Goal: Transaction & Acquisition: Obtain resource

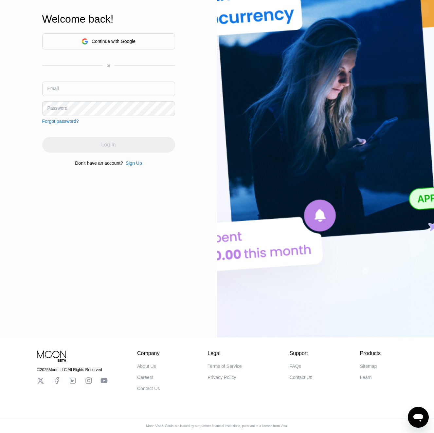
scroll to position [139, 0]
click at [100, 86] on input "text" at bounding box center [108, 89] width 133 height 15
paste input "v-23.06@inbox.lv"
type input "v-23.06@inbox.lv"
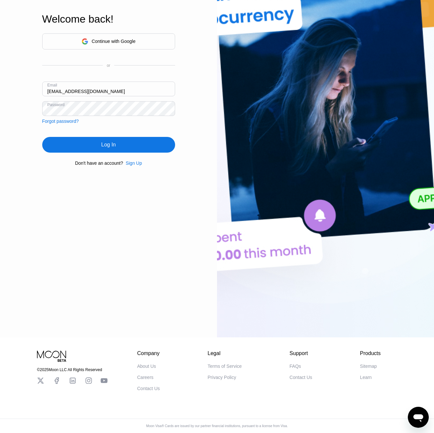
click at [109, 144] on div "Log In" at bounding box center [108, 144] width 14 height 7
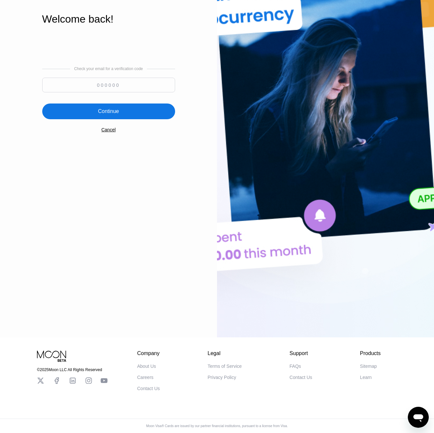
click at [115, 88] on input at bounding box center [108, 85] width 133 height 15
paste input "443137"
type input "443137"
click at [119, 111] on div "Continue" at bounding box center [108, 111] width 133 height 16
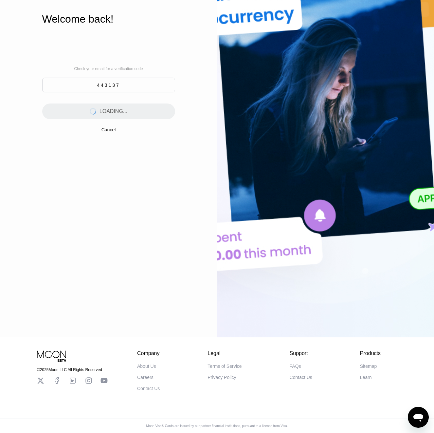
scroll to position [0, 0]
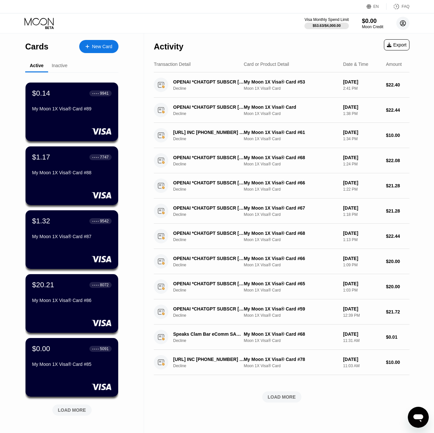
click at [405, 21] on icon at bounding box center [403, 24] width 6 height 6
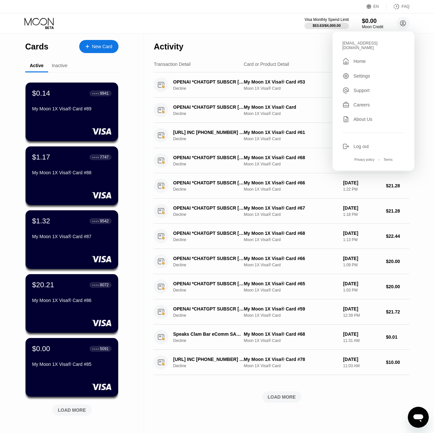
click at [363, 44] on div "v-23.06@inbox.lv" at bounding box center [373, 45] width 62 height 9
click at [71, 300] on div "My Moon 1X Visa® Card #86" at bounding box center [72, 300] width 80 height 5
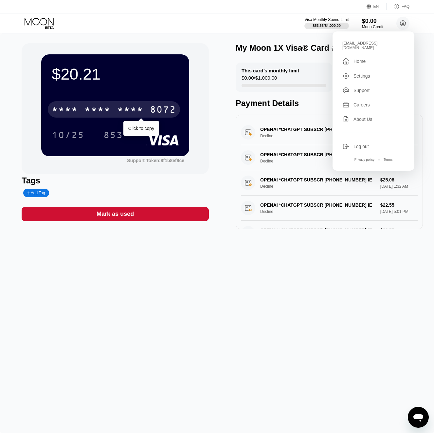
click at [122, 110] on div "* * * *" at bounding box center [130, 110] width 26 height 10
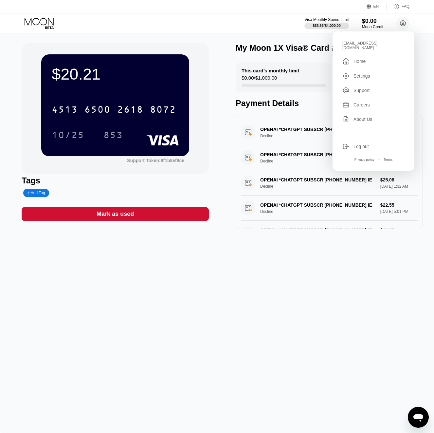
click at [50, 23] on icon at bounding box center [40, 23] width 30 height 11
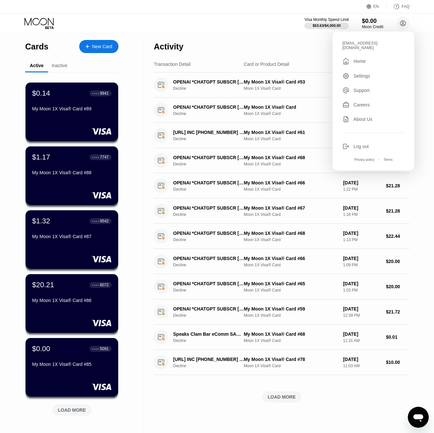
click at [73, 409] on div "LOAD MORE" at bounding box center [72, 410] width 28 height 6
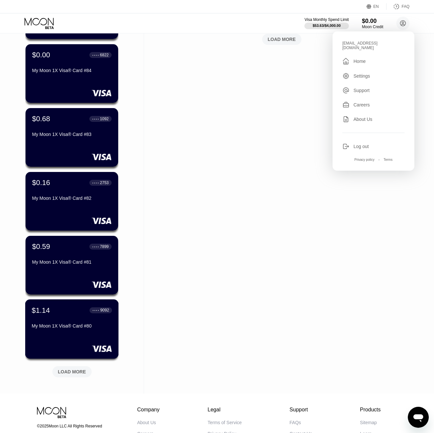
scroll to position [378, 0]
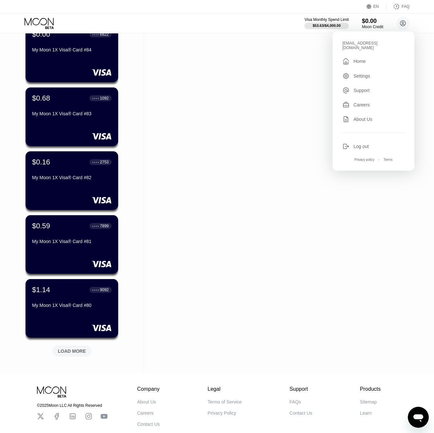
click at [82, 354] on div "LOAD MORE" at bounding box center [72, 351] width 28 height 6
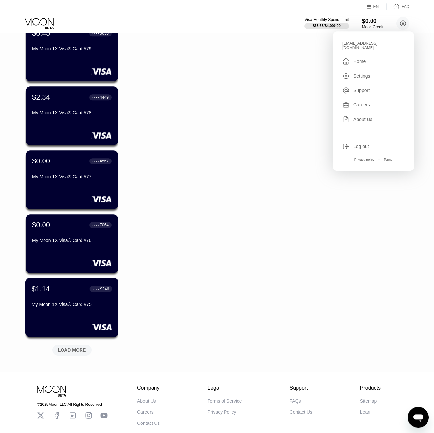
scroll to position [707, 0]
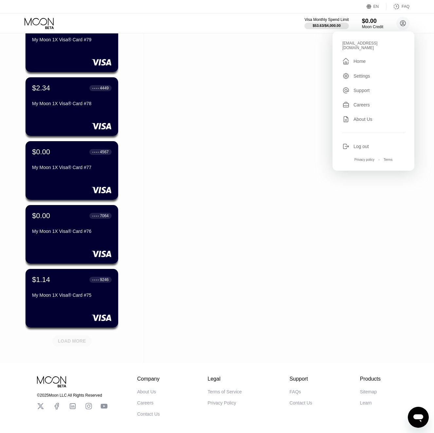
click at [80, 341] on div "LOAD MORE" at bounding box center [72, 341] width 28 height 6
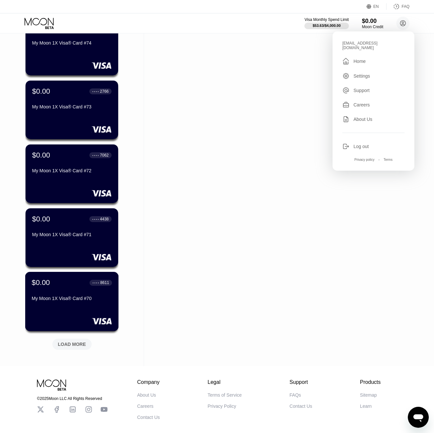
scroll to position [1054, 0]
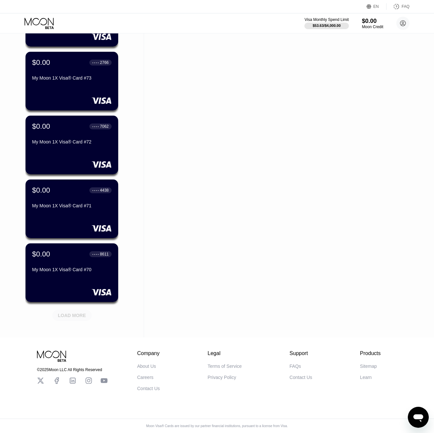
click at [78, 317] on div "LOAD MORE" at bounding box center [71, 315] width 39 height 11
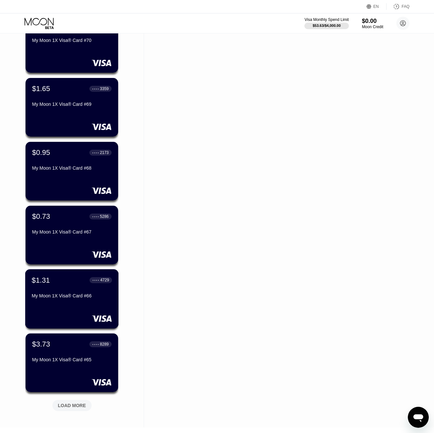
scroll to position [1346, 0]
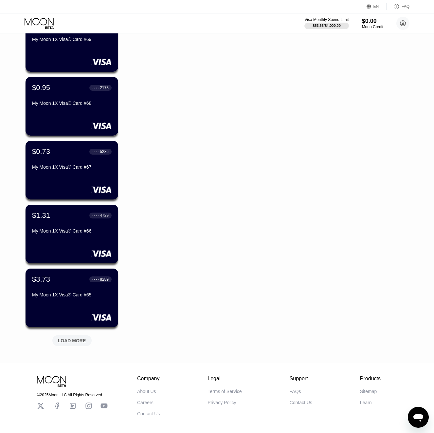
click at [75, 338] on div "LOAD MORE" at bounding box center [72, 341] width 28 height 6
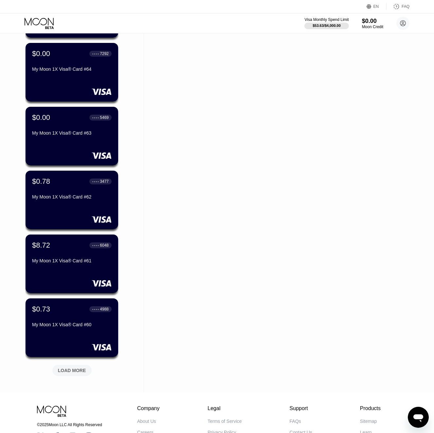
scroll to position [1676, 0]
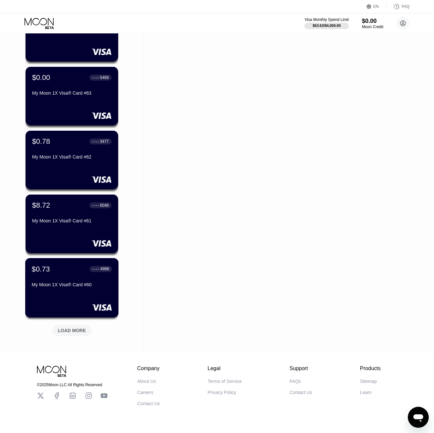
click at [62, 237] on div "$8.72 ● ● ● ● 6048 My Moon 1X Visa® Card #61" at bounding box center [72, 223] width 93 height 59
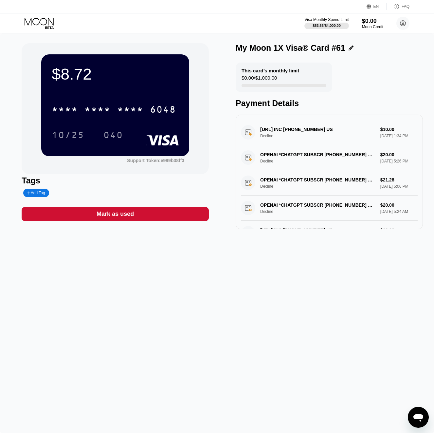
click at [97, 118] on div "* * * * * * * * * * * * 6048" at bounding box center [115, 107] width 127 height 22
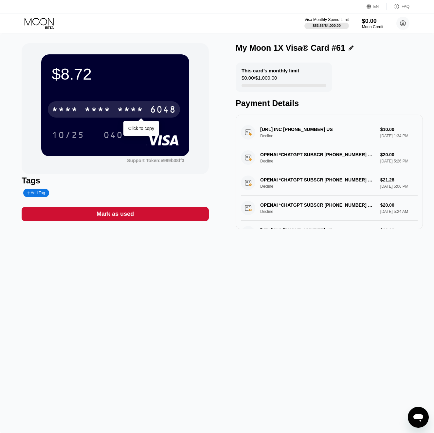
click at [99, 112] on div "* * * *" at bounding box center [97, 110] width 26 height 10
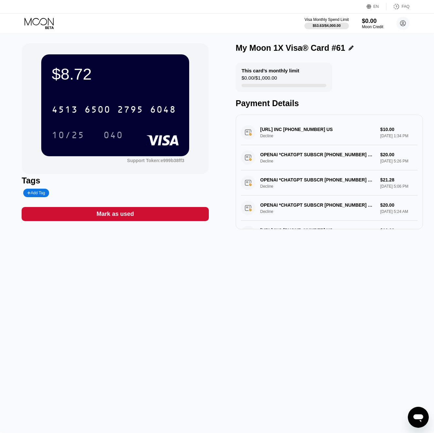
click at [44, 25] on icon at bounding box center [39, 22] width 29 height 8
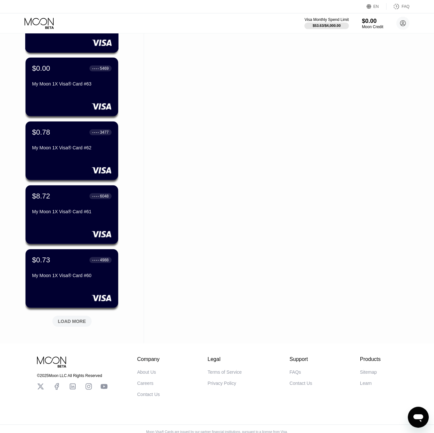
scroll to position [1693, 0]
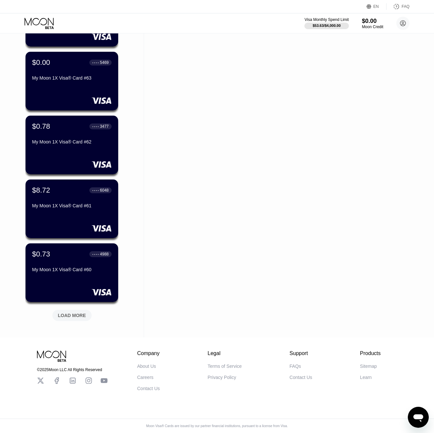
click at [80, 315] on div "LOAD MORE" at bounding box center [72, 315] width 28 height 6
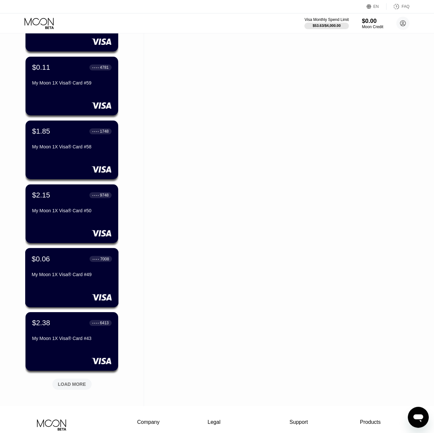
scroll to position [1941, 0]
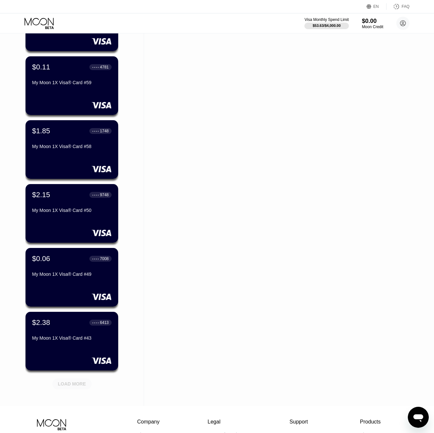
click at [86, 387] on div "LOAD MORE" at bounding box center [71, 383] width 39 height 11
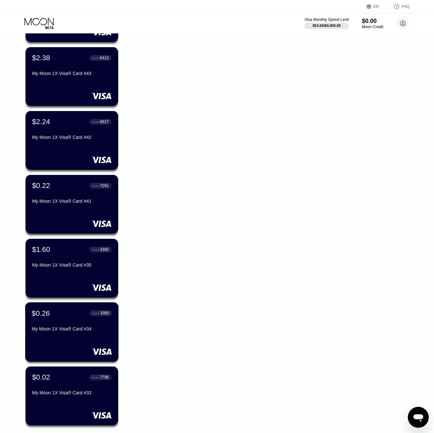
scroll to position [2292, 0]
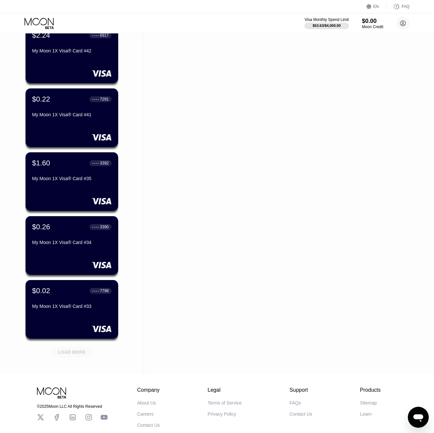
click at [92, 351] on div "LOAD MORE" at bounding box center [71, 351] width 49 height 14
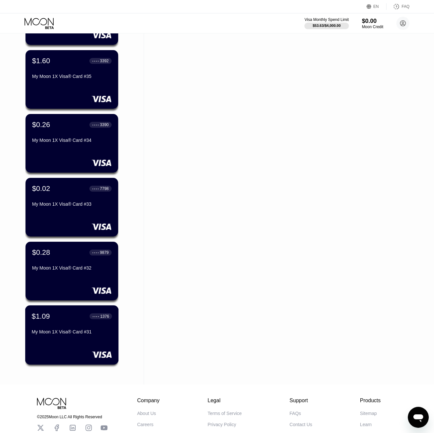
scroll to position [2438, 0]
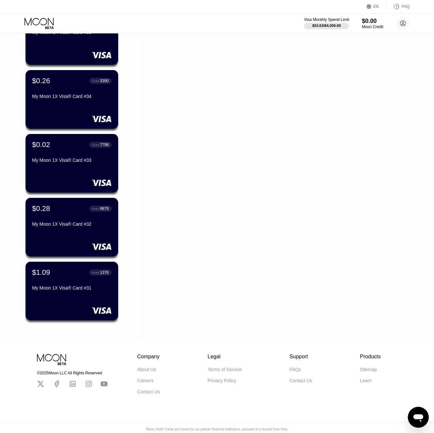
click at [342, 29] on div at bounding box center [326, 26] width 45 height 7
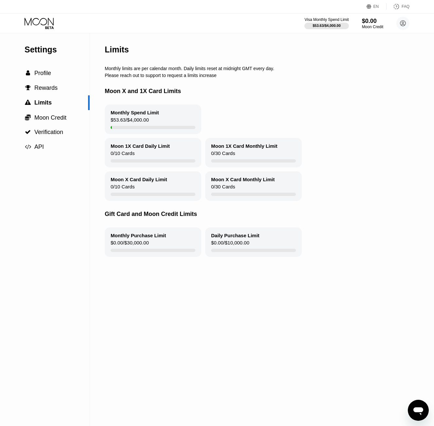
click at [403, 24] on circle at bounding box center [402, 23] width 13 height 13
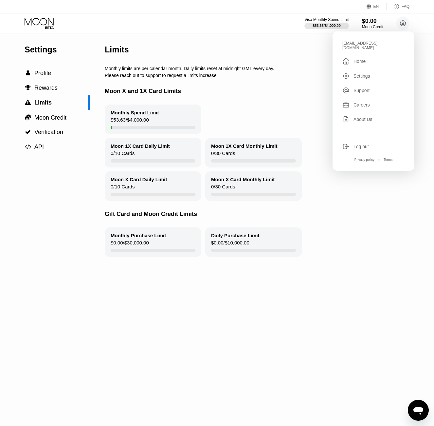
click at [371, 145] on div "Log out" at bounding box center [373, 146] width 62 height 7
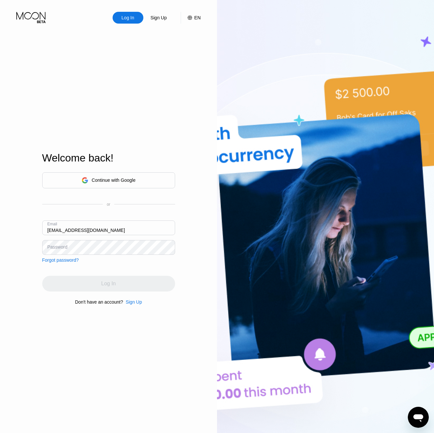
type input "kot-27.06@inbox.lv"
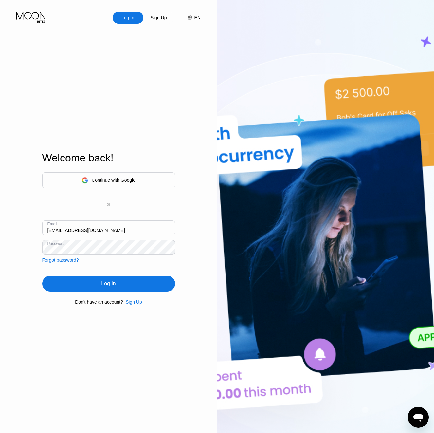
click at [91, 281] on div "Log In" at bounding box center [108, 284] width 133 height 16
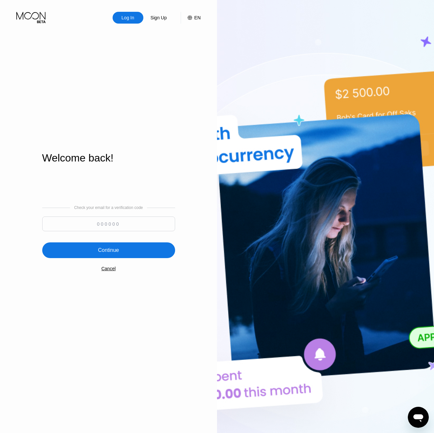
click at [89, 224] on input at bounding box center [108, 223] width 133 height 15
paste input "685045"
type input "685045"
click at [146, 249] on div "Continue" at bounding box center [108, 250] width 133 height 16
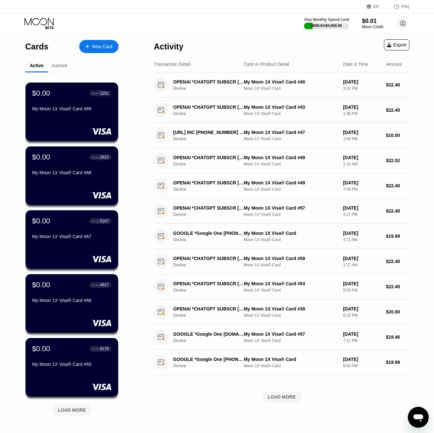
click at [336, 25] on div "$850.61 / $4,000.00" at bounding box center [326, 26] width 31 height 4
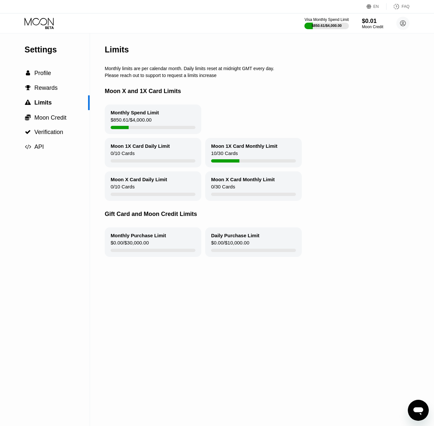
click at [33, 26] on icon at bounding box center [40, 23] width 30 height 11
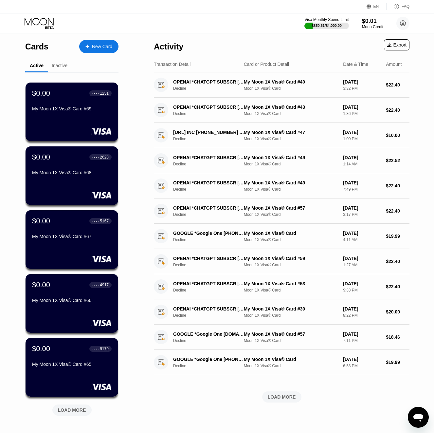
click at [66, 410] on div "LOAD MORE" at bounding box center [72, 410] width 28 height 6
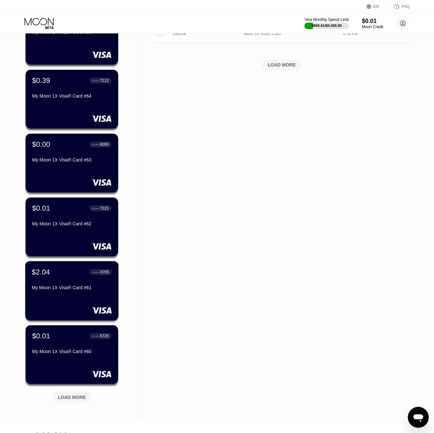
scroll to position [340, 0]
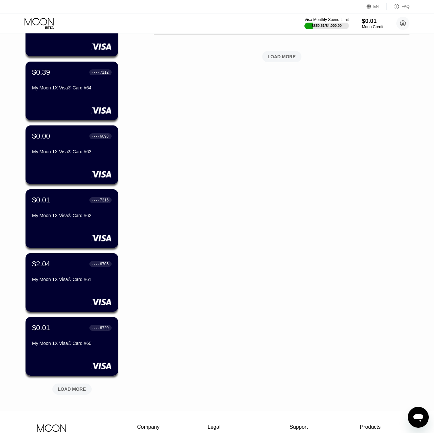
click at [78, 391] on div "LOAD MORE" at bounding box center [72, 389] width 28 height 6
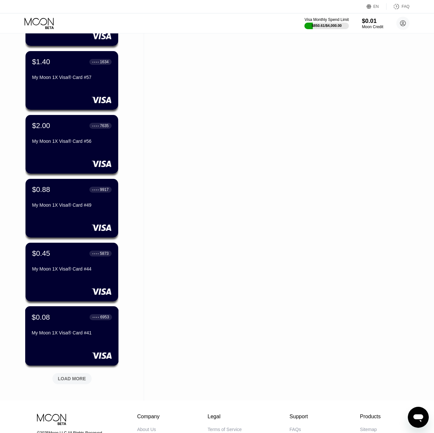
scroll to position [707, 0]
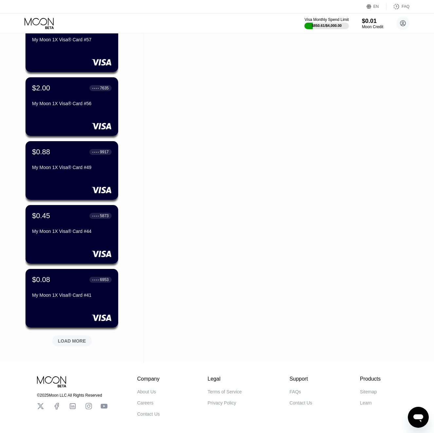
click at [77, 344] on div "LOAD MORE" at bounding box center [72, 341] width 28 height 6
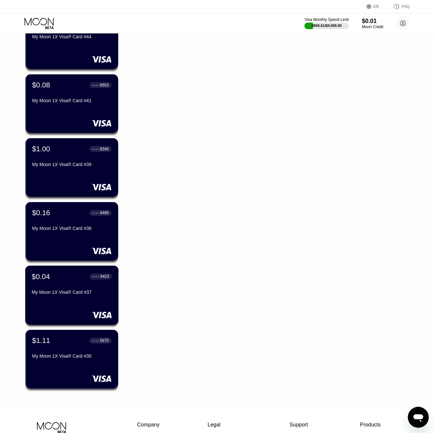
scroll to position [967, 0]
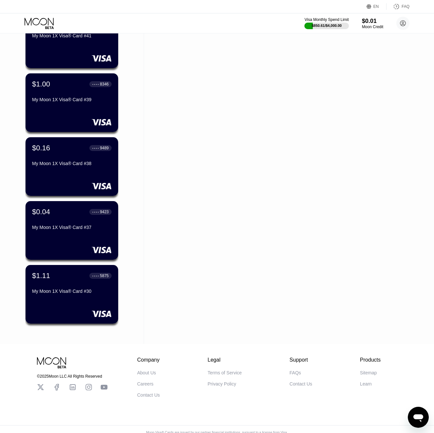
click at [33, 25] on icon at bounding box center [40, 23] width 30 height 11
click at [404, 25] on circle at bounding box center [402, 23] width 13 height 13
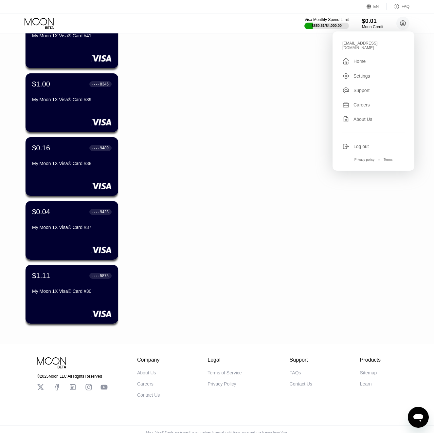
click at [362, 144] on div "Log out" at bounding box center [361, 146] width 15 height 5
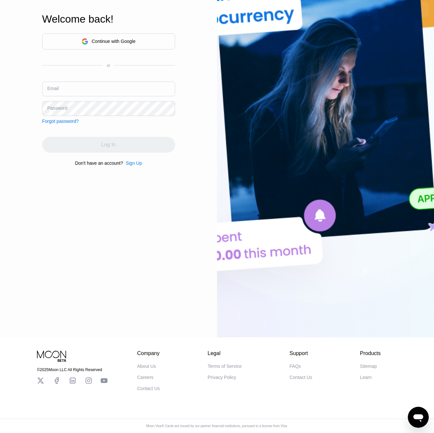
click at [106, 95] on div "Email" at bounding box center [108, 92] width 133 height 20
click at [105, 87] on input "text" at bounding box center [108, 89] width 133 height 15
paste input "v-30.06@inbox.lv"
type input "v-30.06@inbox.lv"
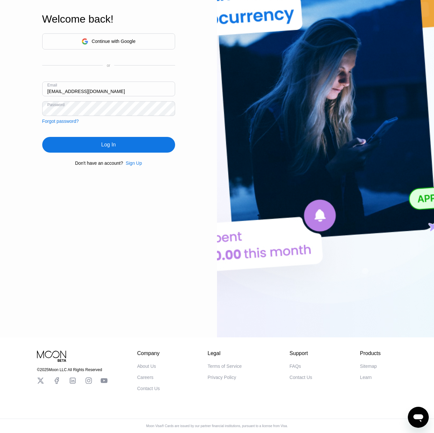
click at [98, 145] on div "Log In" at bounding box center [108, 145] width 133 height 16
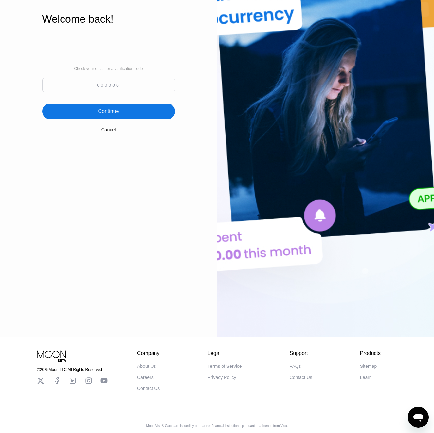
click at [114, 88] on input at bounding box center [108, 85] width 133 height 15
paste input "858713"
type input "858713"
click at [116, 109] on div "Continue" at bounding box center [108, 111] width 21 height 7
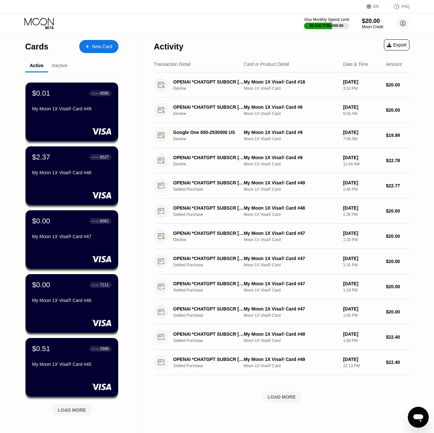
click at [316, 26] on div "$2,528.77 / $4,000.00" at bounding box center [327, 26] width 34 height 4
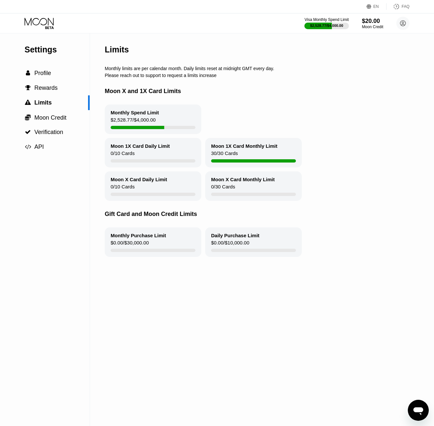
click at [46, 24] on icon at bounding box center [40, 23] width 30 height 11
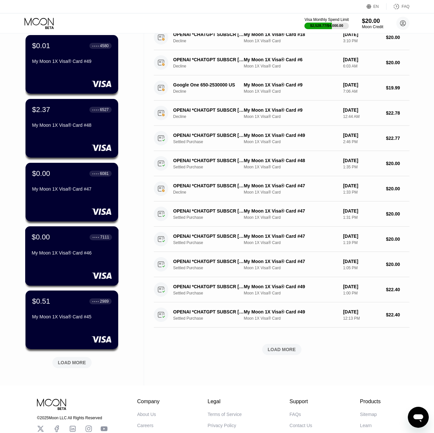
scroll to position [48, 0]
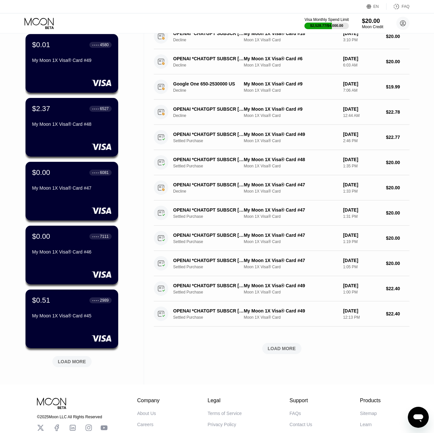
click at [78, 361] on div "LOAD MORE" at bounding box center [72, 361] width 28 height 6
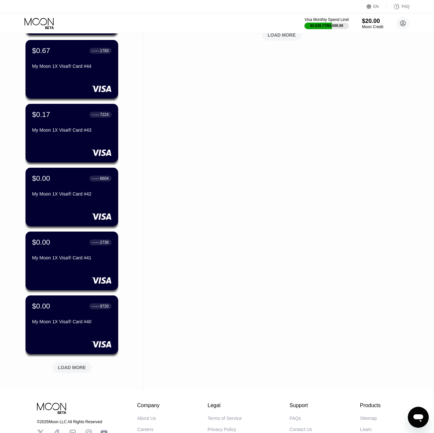
scroll to position [416, 0]
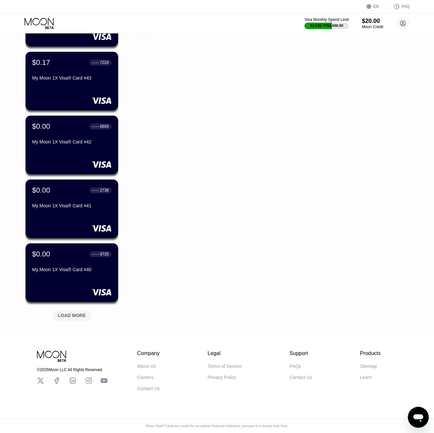
click at [59, 317] on div "LOAD MORE" at bounding box center [71, 315] width 39 height 11
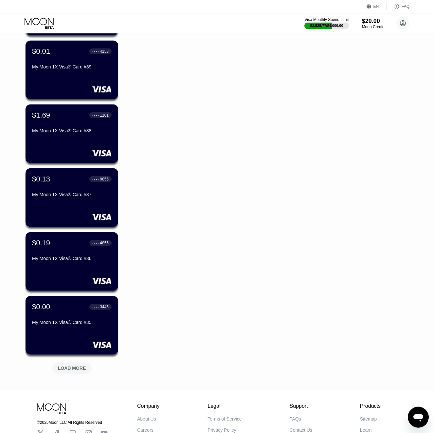
scroll to position [686, 0]
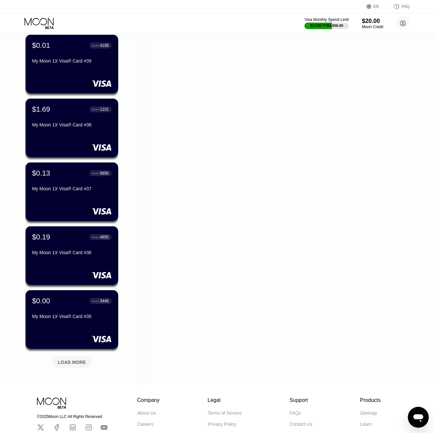
click at [64, 367] on div "LOAD MORE" at bounding box center [71, 362] width 39 height 11
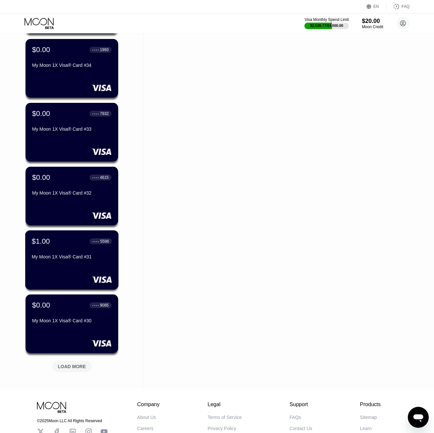
scroll to position [1021, 0]
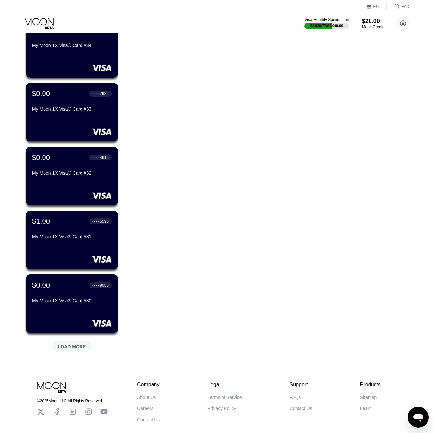
click at [64, 344] on div "LOAD MORE" at bounding box center [72, 346] width 28 height 6
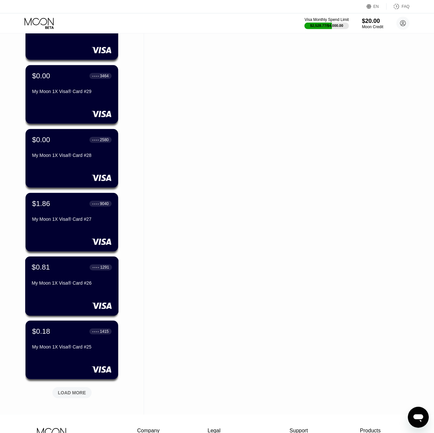
scroll to position [1340, 0]
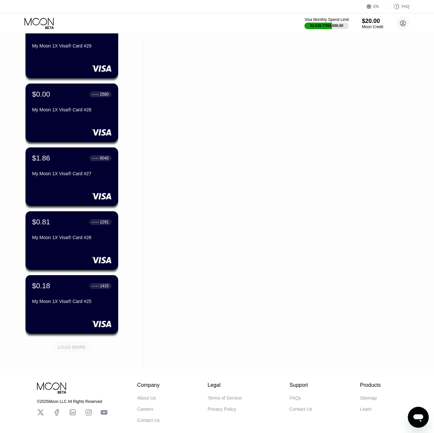
click at [65, 341] on div "LOAD MORE" at bounding box center [71, 346] width 39 height 11
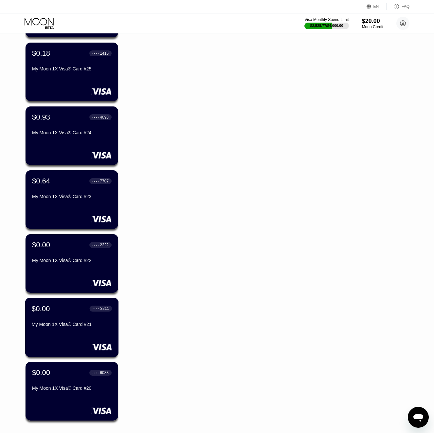
scroll to position [1637, 0]
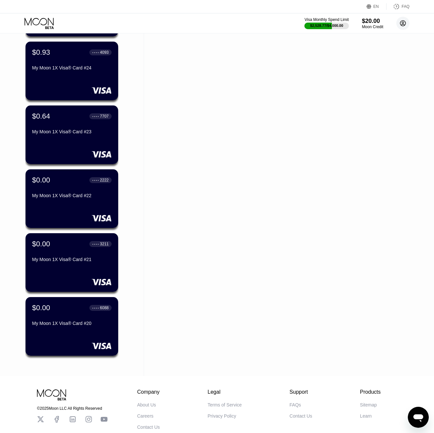
click at [403, 25] on circle at bounding box center [402, 23] width 13 height 13
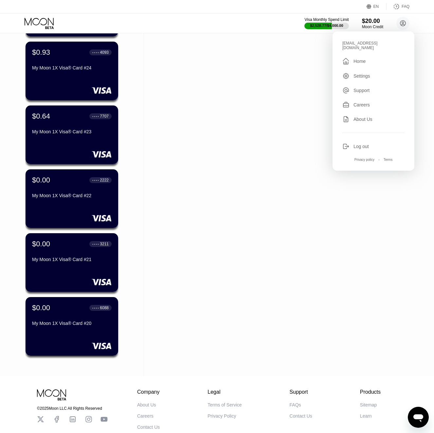
click at [362, 144] on div "Log out" at bounding box center [361, 146] width 15 height 5
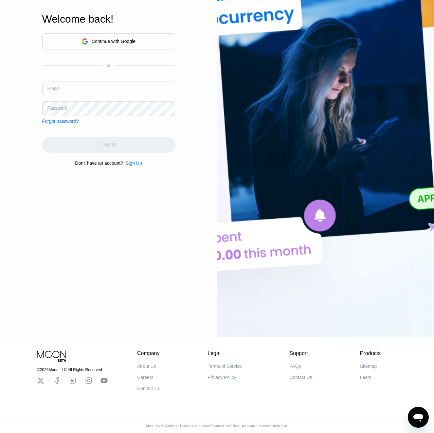
click at [122, 84] on input "text" at bounding box center [108, 89] width 133 height 15
paste input "[EMAIL_ADDRESS][DOMAIN_NAME]"
type input "[EMAIL_ADDRESS][DOMAIN_NAME]"
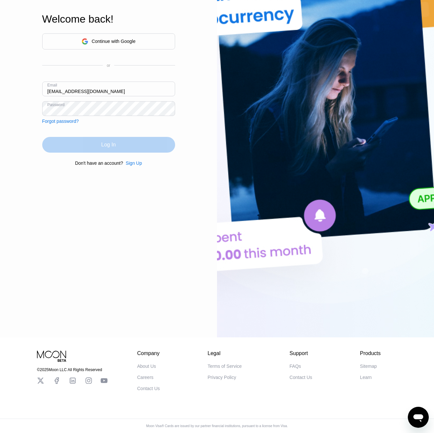
click at [130, 140] on div "Log In" at bounding box center [108, 145] width 133 height 16
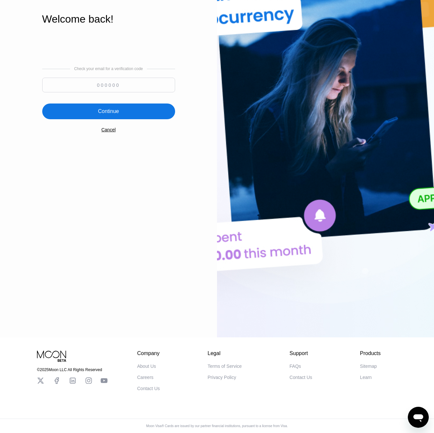
click at [110, 81] on input at bounding box center [108, 85] width 133 height 15
paste input "870381"
type input "870381"
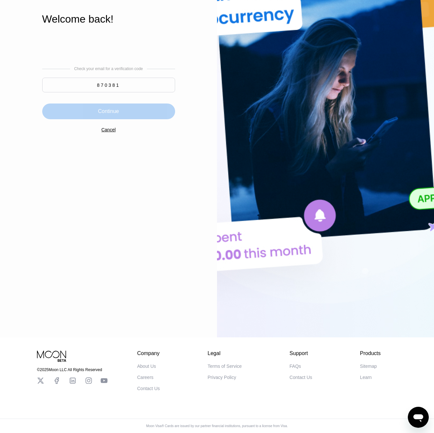
click at [102, 108] on div "Continue" at bounding box center [108, 111] width 21 height 7
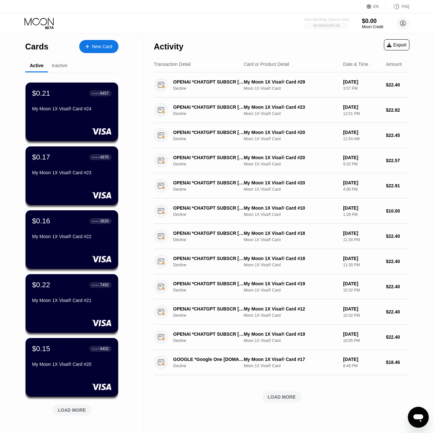
click at [325, 27] on div "$0.00 / $4,000.00" at bounding box center [326, 26] width 27 height 4
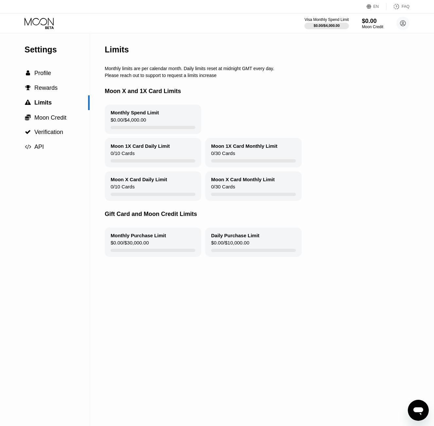
click at [46, 15] on div "Visa Monthly Spend Limit $0.00 / $4,000.00 $0.00 Moon Credit kot-21.07@inbox.lv…" at bounding box center [217, 23] width 434 height 20
click at [46, 22] on icon at bounding box center [40, 23] width 30 height 11
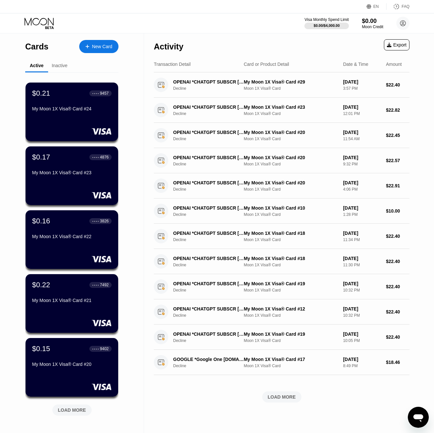
click at [77, 412] on div "LOAD MORE" at bounding box center [72, 410] width 28 height 6
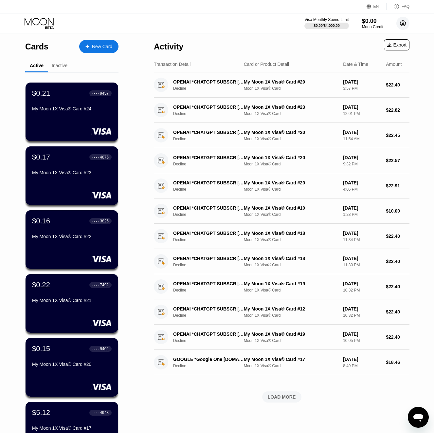
click at [402, 22] on circle at bounding box center [402, 23] width 13 height 13
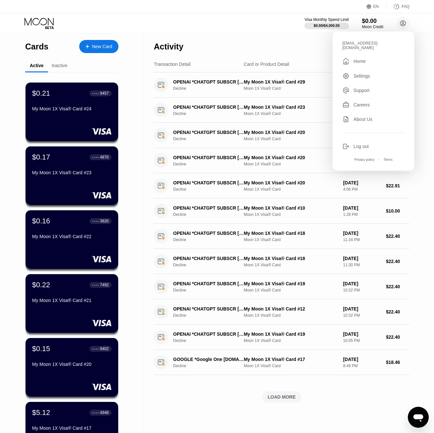
click at [59, 67] on div "Inactive" at bounding box center [60, 65] width 16 height 5
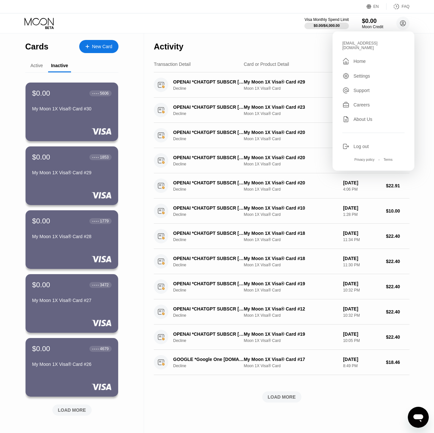
click at [66, 409] on div "LOAD MORE" at bounding box center [72, 410] width 28 height 6
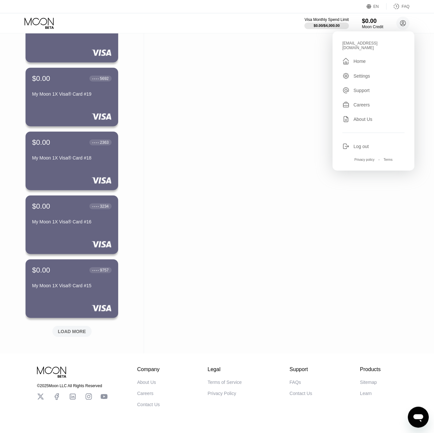
scroll to position [405, 0]
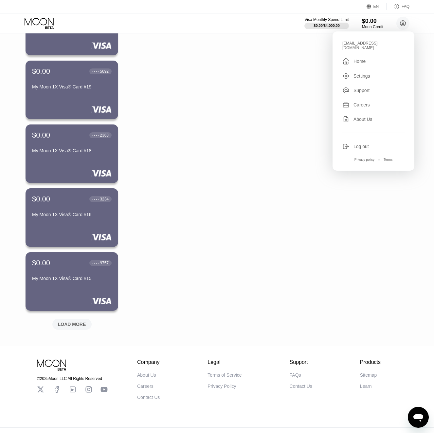
click at [69, 321] on div "LOAD MORE" at bounding box center [71, 324] width 39 height 11
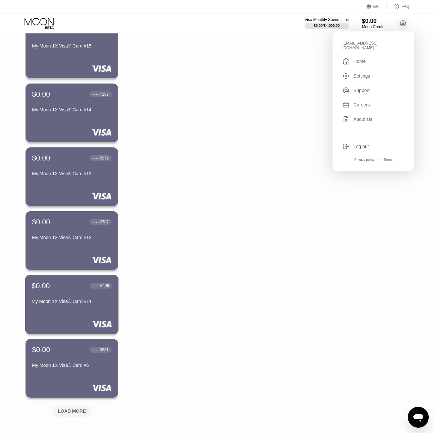
scroll to position [702, 0]
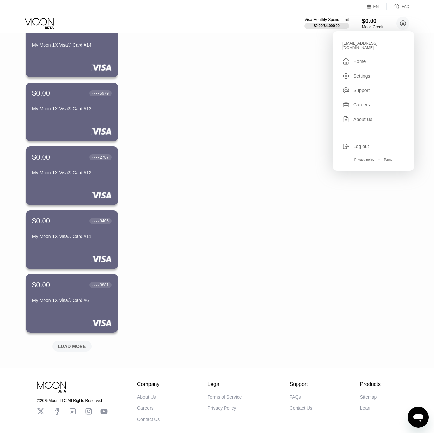
click at [365, 145] on div "Log out" at bounding box center [373, 146] width 62 height 7
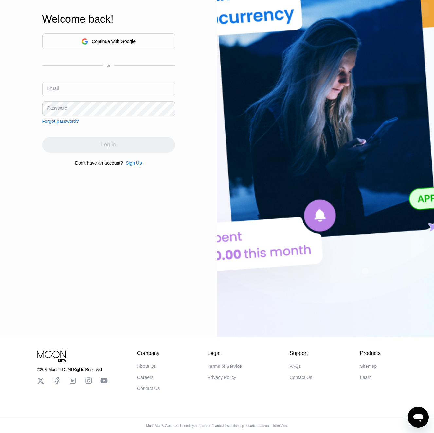
click at [64, 86] on input "text" at bounding box center [108, 89] width 133 height 15
paste input "[EMAIL_ADDRESS][DOMAIN_NAME]"
type input "[EMAIL_ADDRESS][DOMAIN_NAME]"
click at [63, 108] on div "Password" at bounding box center [57, 107] width 20 height 5
click at [65, 109] on div "Password" at bounding box center [57, 107] width 20 height 5
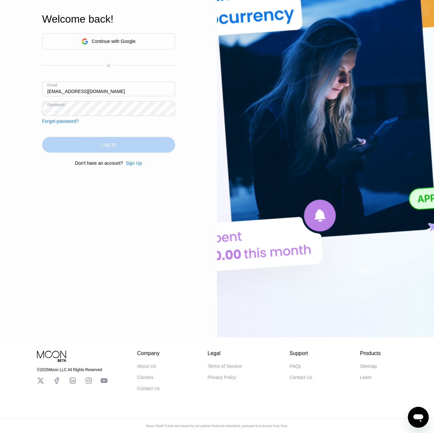
drag, startPoint x: 77, startPoint y: 138, endPoint x: 100, endPoint y: 258, distance: 121.7
click at [77, 139] on div "Log In" at bounding box center [108, 145] width 133 height 16
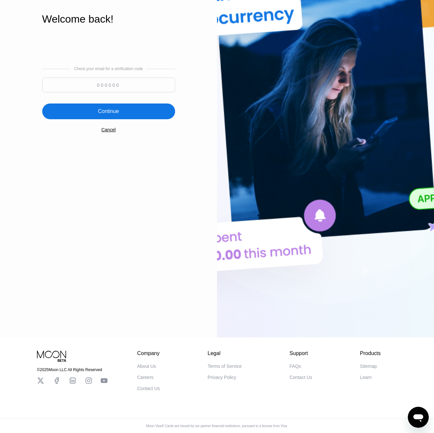
click at [72, 87] on input at bounding box center [108, 85] width 133 height 15
paste input "746130"
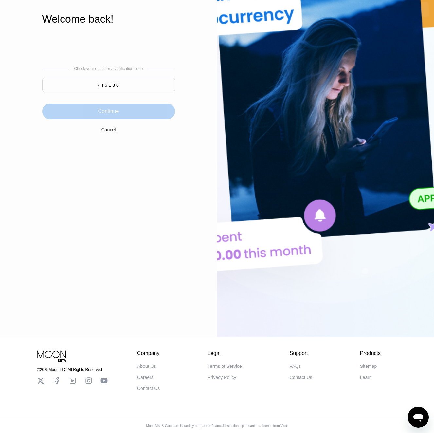
click at [87, 114] on div "Continue" at bounding box center [108, 111] width 133 height 16
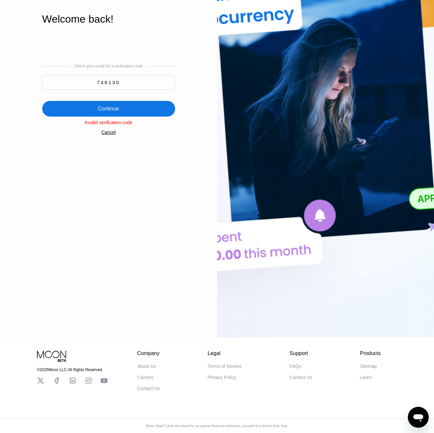
click at [104, 82] on input "746130" at bounding box center [108, 82] width 133 height 15
click at [113, 110] on div "Continue" at bounding box center [108, 108] width 21 height 7
drag, startPoint x: 5, startPoint y: 144, endPoint x: 90, endPoint y: 83, distance: 104.5
click at [86, 84] on input "746130" at bounding box center [108, 82] width 133 height 15
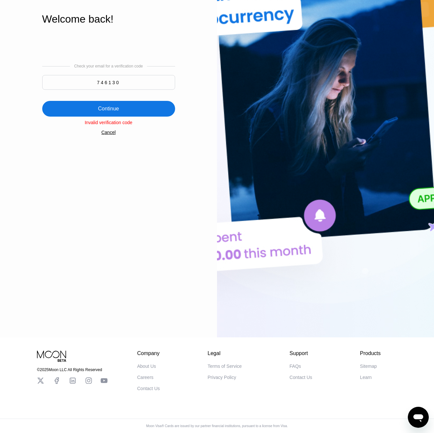
click at [101, 83] on input "746130" at bounding box center [108, 82] width 133 height 15
click at [103, 83] on input "746130" at bounding box center [108, 82] width 133 height 15
click at [104, 83] on input "746130" at bounding box center [108, 82] width 133 height 15
paste input "871655"
type input "871655"
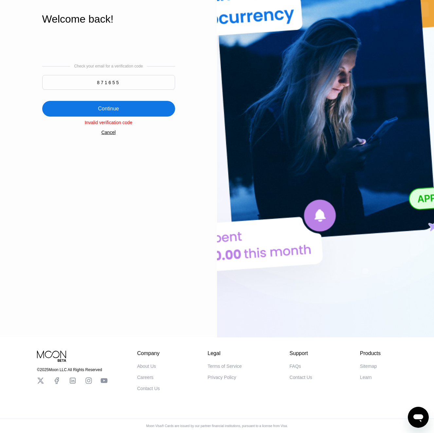
click at [115, 105] on div "Continue" at bounding box center [108, 108] width 21 height 7
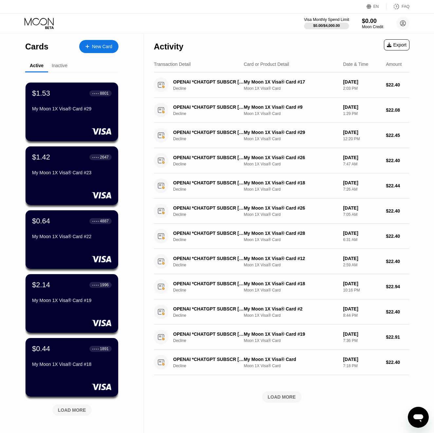
click at [326, 24] on div "$0.00 / $4,000.00" at bounding box center [326, 26] width 27 height 4
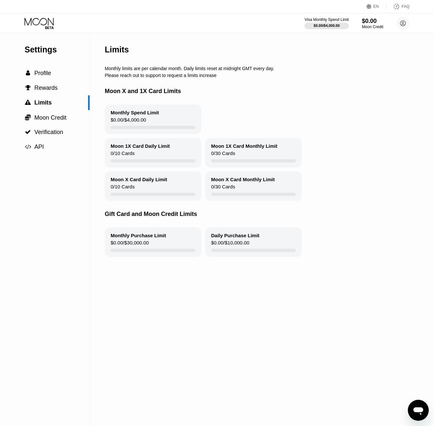
click at [49, 23] on icon at bounding box center [40, 23] width 30 height 11
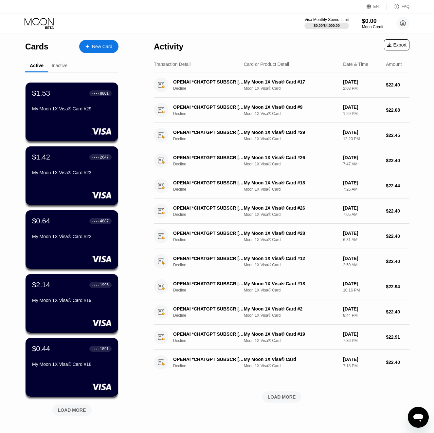
click at [78, 408] on div "LOAD MORE" at bounding box center [72, 410] width 28 height 6
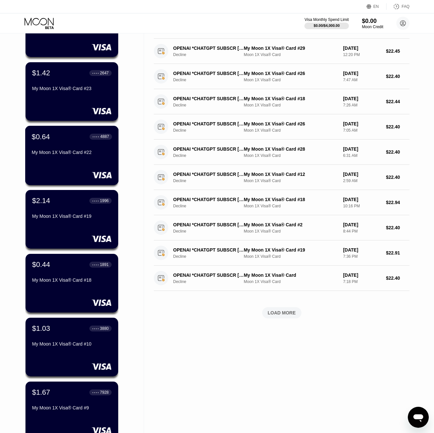
scroll to position [19, 0]
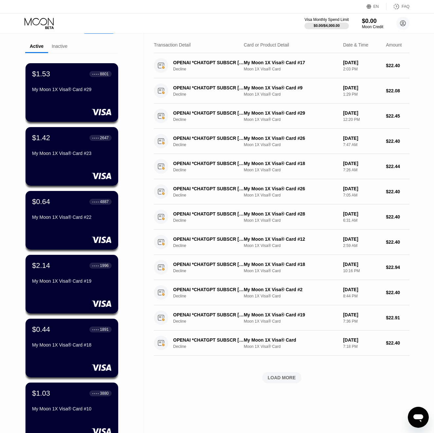
click at [62, 48] on div "Inactive" at bounding box center [60, 46] width 16 height 5
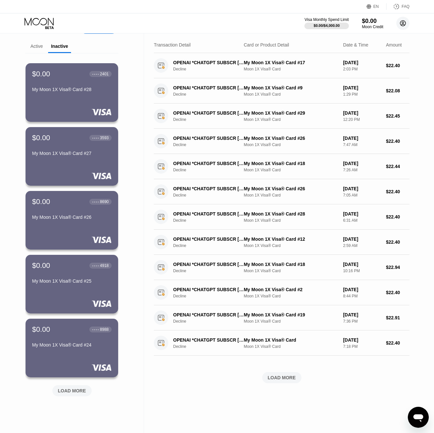
click at [406, 25] on circle at bounding box center [402, 23] width 13 height 13
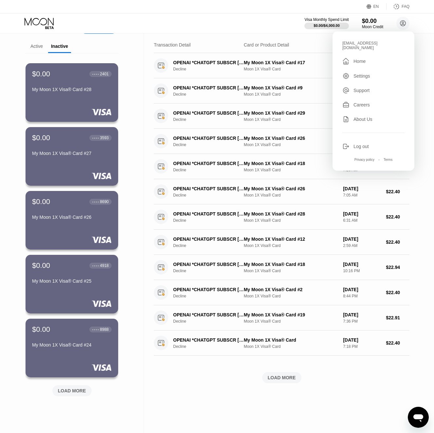
click at [359, 144] on div "Log out" at bounding box center [361, 146] width 15 height 5
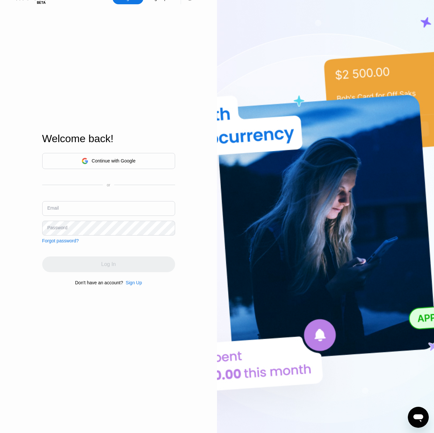
click at [72, 210] on input "text" at bounding box center [108, 208] width 133 height 15
paste input "[EMAIL_ADDRESS][DOMAIN_NAME]"
type input "[EMAIL_ADDRESS][DOMAIN_NAME]"
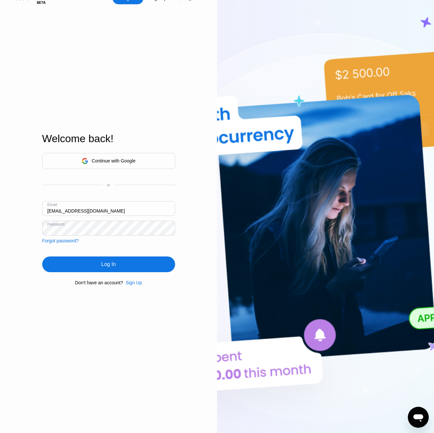
click at [128, 271] on div "Log In" at bounding box center [108, 264] width 133 height 16
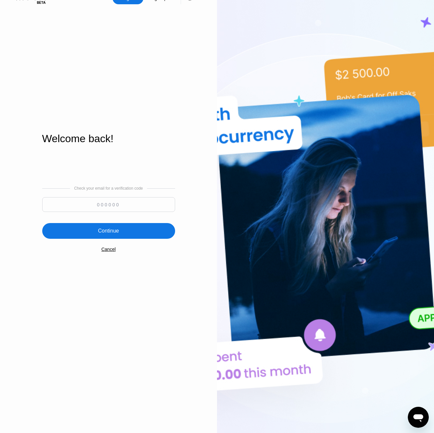
click at [98, 209] on input at bounding box center [108, 204] width 133 height 15
paste input "377669"
type input "377669"
click at [107, 232] on div "Continue" at bounding box center [108, 231] width 21 height 7
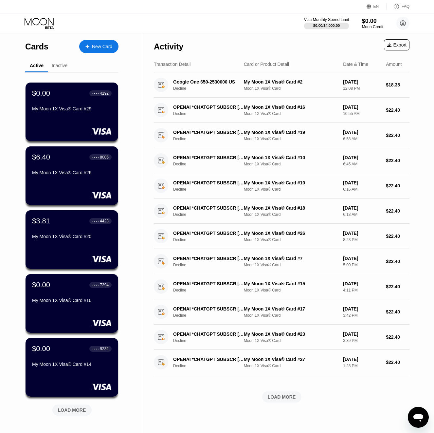
click at [332, 24] on div "$0.00 / $4,000.00" at bounding box center [326, 26] width 27 height 4
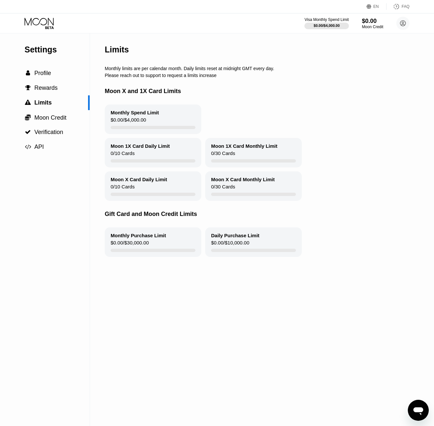
click at [40, 21] on icon at bounding box center [40, 23] width 30 height 11
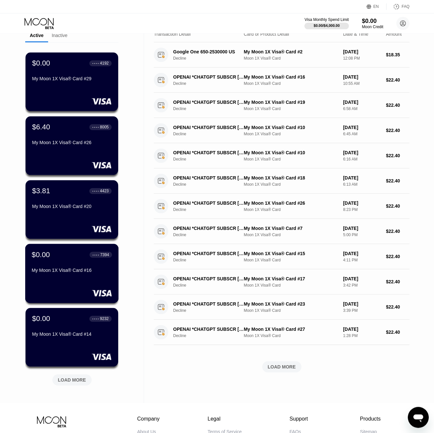
scroll to position [32, 0]
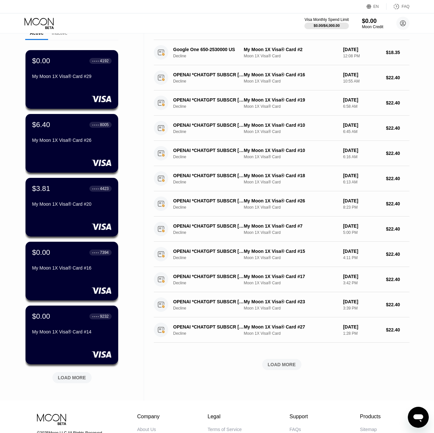
click at [75, 380] on div "LOAD MORE" at bounding box center [72, 378] width 28 height 6
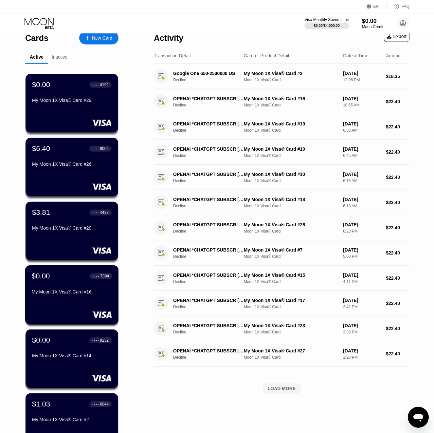
scroll to position [0, 0]
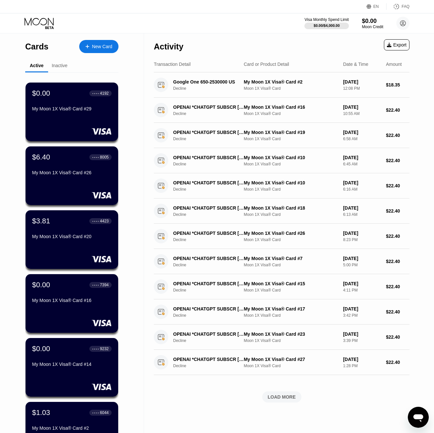
click at [56, 66] on div "Inactive" at bounding box center [60, 65] width 16 height 5
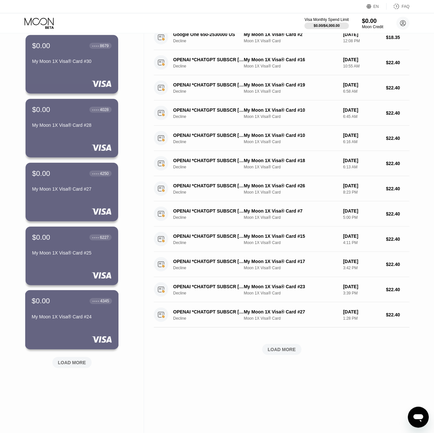
scroll to position [48, 0]
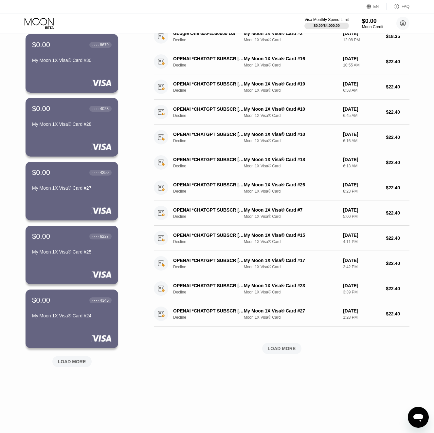
click at [66, 366] on div "LOAD MORE" at bounding box center [71, 361] width 39 height 11
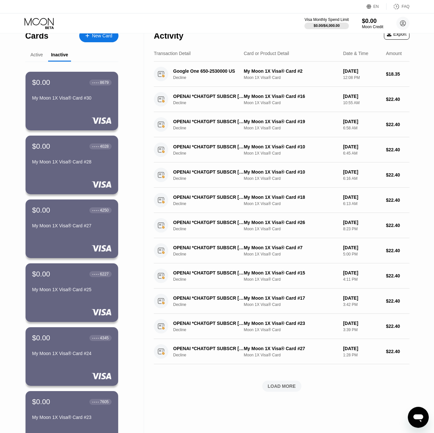
scroll to position [0, 0]
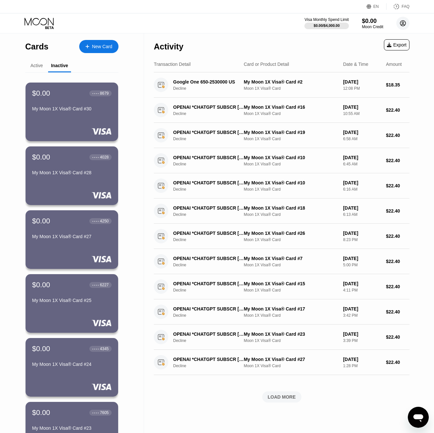
drag, startPoint x: 398, startPoint y: 25, endPoint x: 403, endPoint y: 23, distance: 4.5
click at [401, 24] on circle at bounding box center [402, 23] width 13 height 13
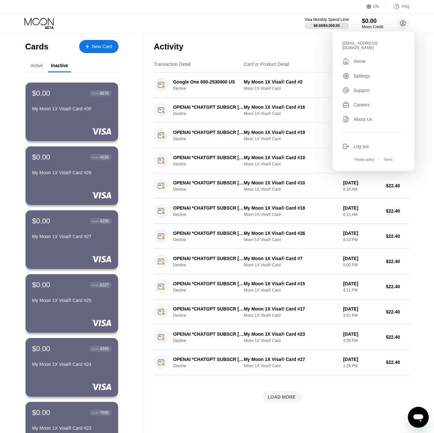
click at [358, 144] on div "Log out" at bounding box center [361, 146] width 15 height 5
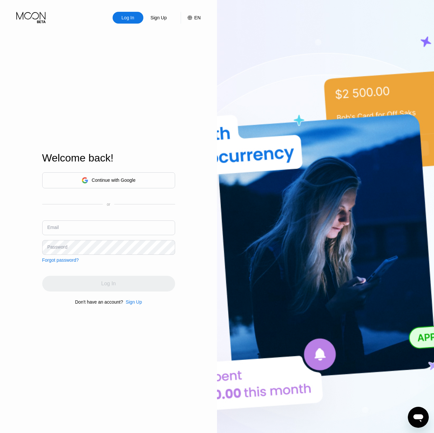
click at [87, 227] on input "text" at bounding box center [108, 227] width 133 height 15
paste input "v-31.07@inbox.lv"
type input "v-31.07@inbox.lv"
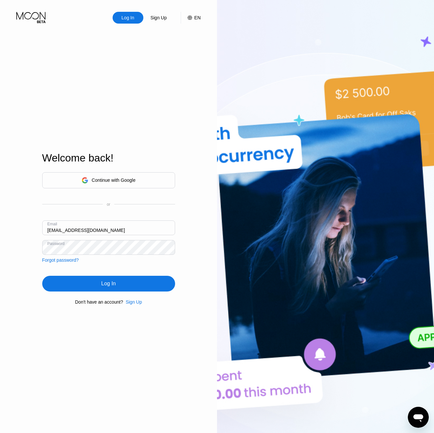
click at [86, 276] on div "Continue with Google or Email v-31.07@inbox.lv Password Forgot password? Log In…" at bounding box center [108, 238] width 133 height 133
click at [87, 282] on div "Log In" at bounding box center [108, 284] width 133 height 16
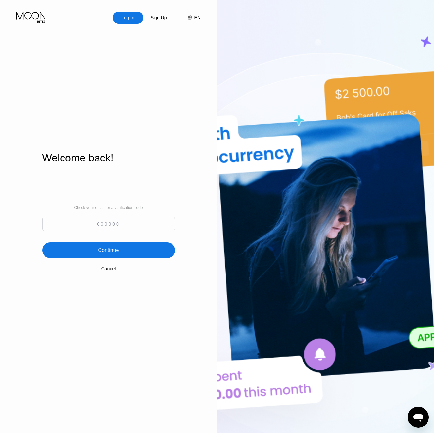
click at [103, 224] on input at bounding box center [108, 223] width 133 height 15
paste input "758011"
type input "758011"
click at [114, 254] on div "Continue" at bounding box center [108, 250] width 133 height 16
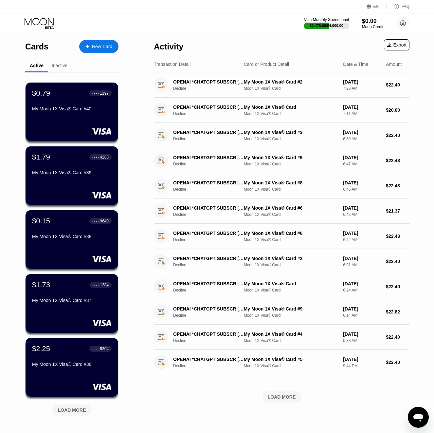
click at [332, 25] on div "$2,476.06 / $4,000.00" at bounding box center [327, 26] width 34 height 4
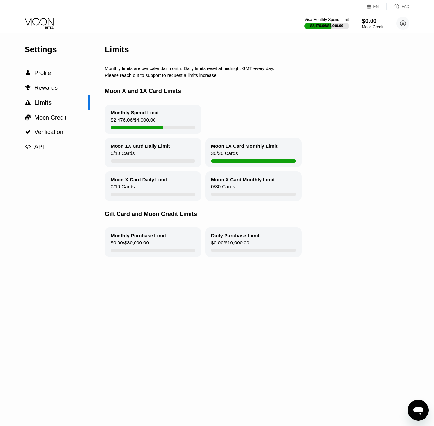
click at [46, 18] on icon at bounding box center [40, 23] width 30 height 11
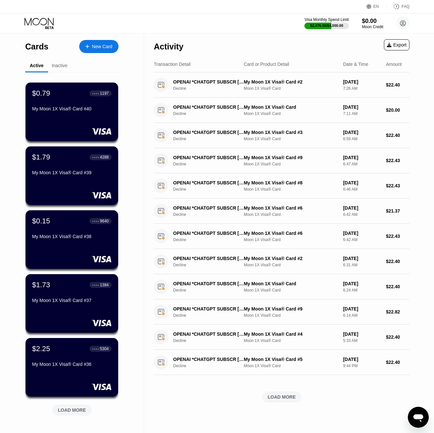
click at [83, 410] on div "LOAD MORE" at bounding box center [72, 410] width 28 height 6
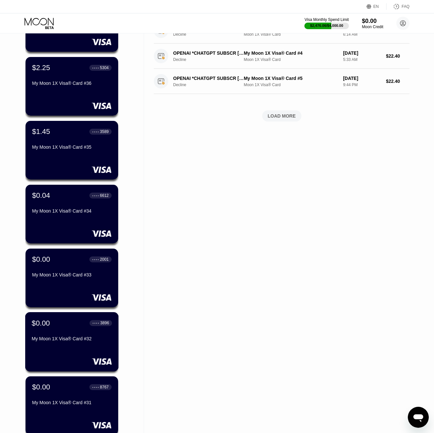
scroll to position [383, 0]
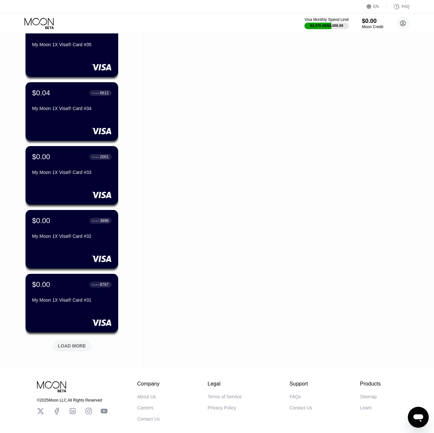
click at [84, 350] on div "LOAD MORE" at bounding box center [71, 345] width 39 height 11
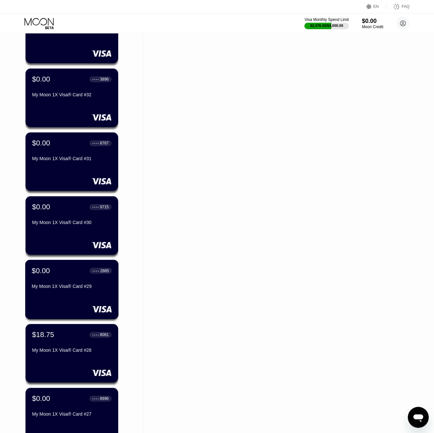
scroll to position [583, 0]
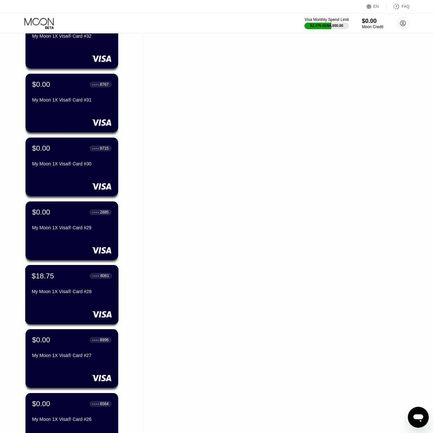
click at [46, 293] on div "My Moon 1X Visa® Card #28" at bounding box center [72, 291] width 80 height 5
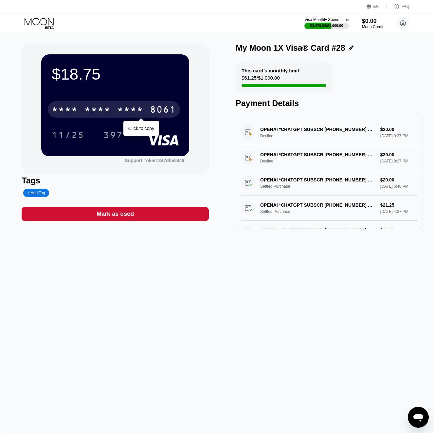
click at [101, 103] on div "* * * * * * * * * * * * 8061" at bounding box center [114, 109] width 132 height 16
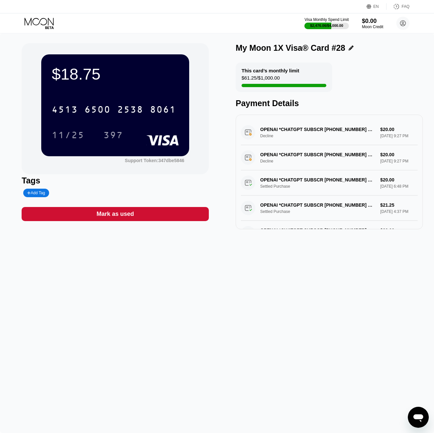
click at [47, 20] on icon at bounding box center [40, 23] width 30 height 11
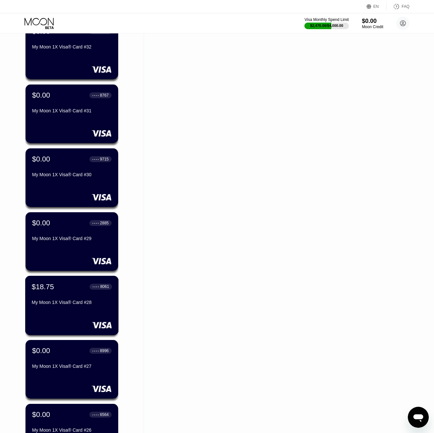
scroll to position [670, 0]
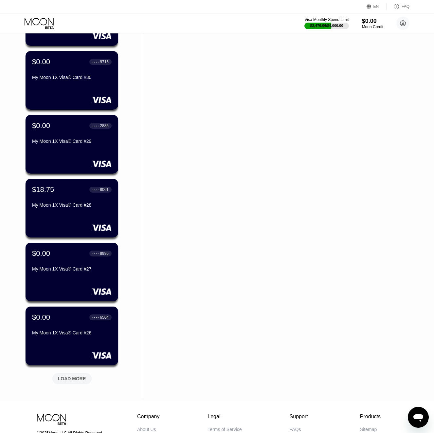
click at [64, 376] on div "LOAD MORE" at bounding box center [72, 378] width 28 height 6
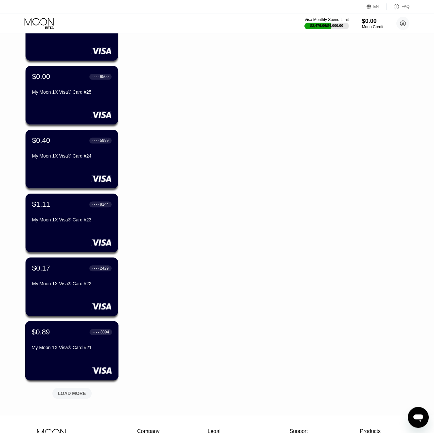
scroll to position [988, 0]
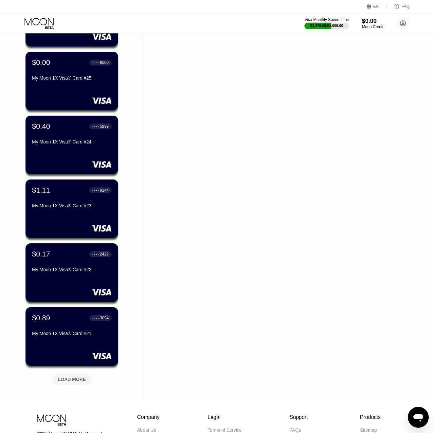
click at [64, 379] on div "LOAD MORE" at bounding box center [72, 379] width 28 height 6
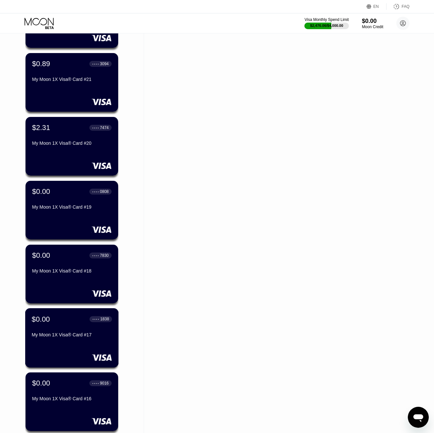
scroll to position [1307, 0]
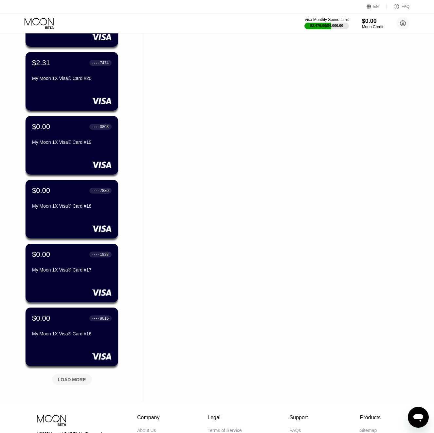
click at [64, 379] on div "LOAD MORE" at bounding box center [72, 379] width 28 height 6
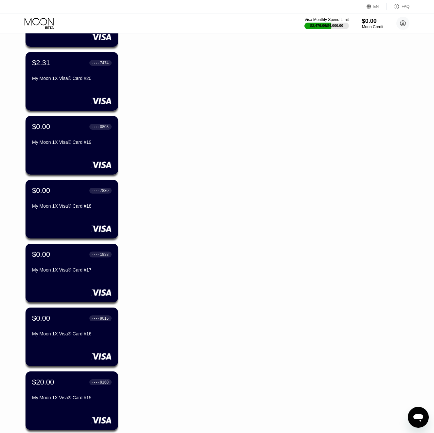
scroll to position [1394, 0]
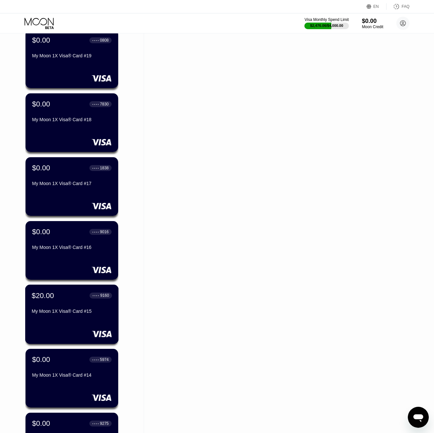
click at [63, 307] on div "$20.00 ● ● ● ● 9160 My Moon 1X Visa® Card #15" at bounding box center [72, 303] width 80 height 25
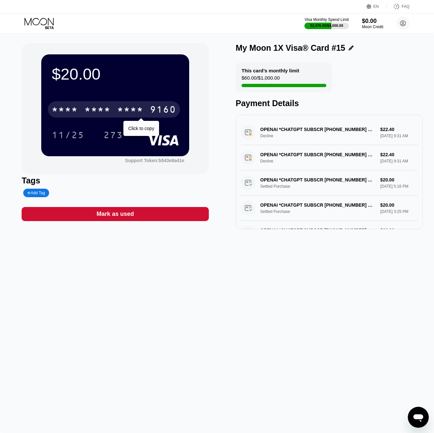
click at [123, 107] on div "* * * *" at bounding box center [130, 110] width 26 height 10
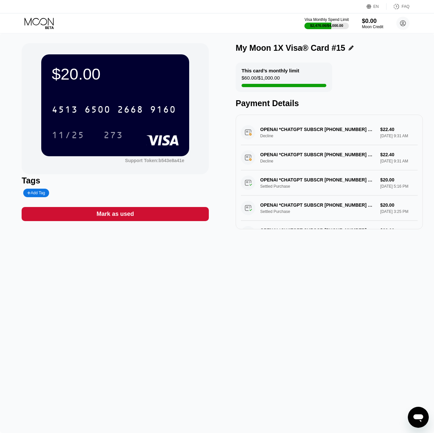
click at [30, 23] on icon at bounding box center [40, 23] width 30 height 11
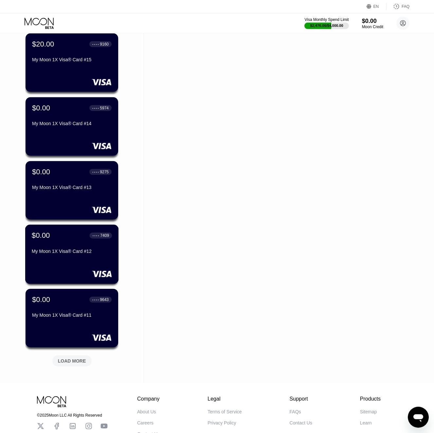
scroll to position [1601, 0]
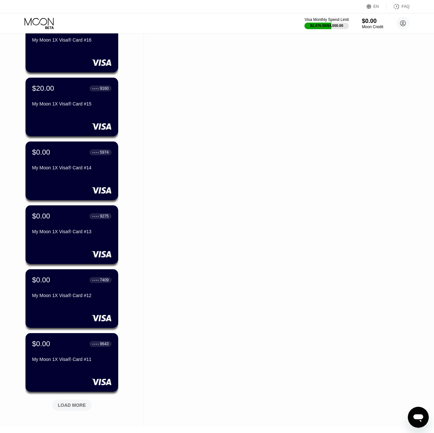
click at [82, 410] on div "LOAD MORE" at bounding box center [71, 404] width 39 height 11
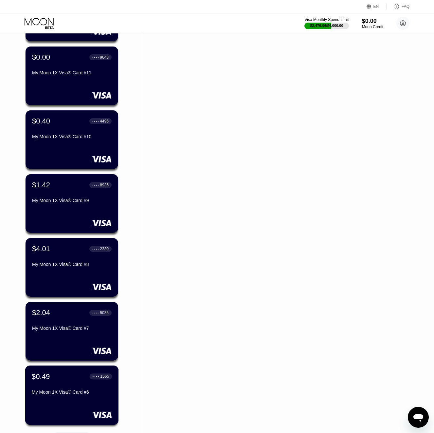
scroll to position [1947, 0]
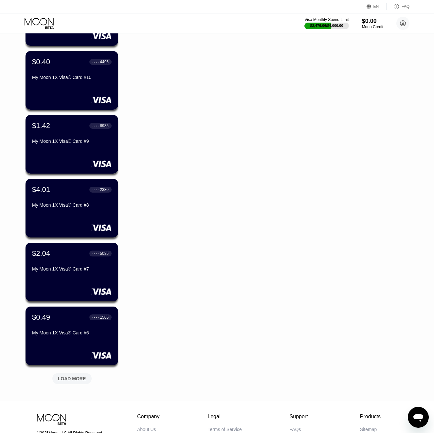
click at [78, 381] on div "LOAD MORE" at bounding box center [72, 378] width 28 height 6
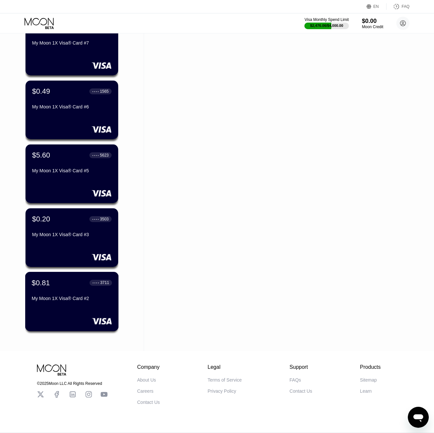
scroll to position [2179, 0]
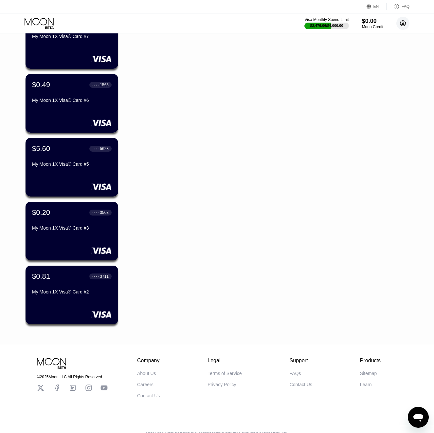
click at [404, 24] on icon at bounding box center [403, 24] width 4 height 4
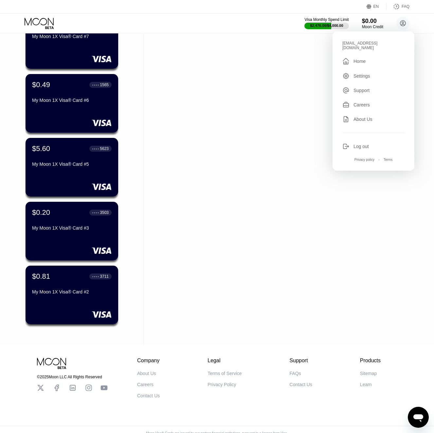
click at [367, 144] on div "Log out" at bounding box center [361, 146] width 15 height 5
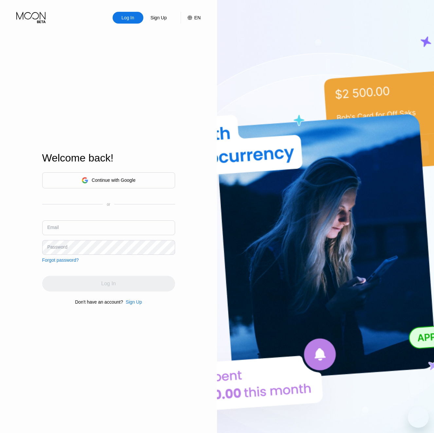
scroll to position [141, 0]
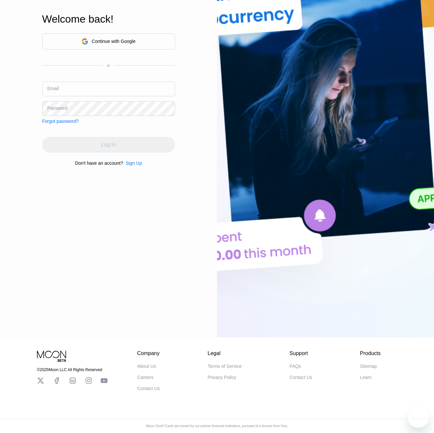
click at [165, 91] on input "text" at bounding box center [108, 89] width 133 height 15
paste input "[EMAIL_ADDRESS][DOMAIN_NAME]"
type input "[EMAIL_ADDRESS][DOMAIN_NAME]"
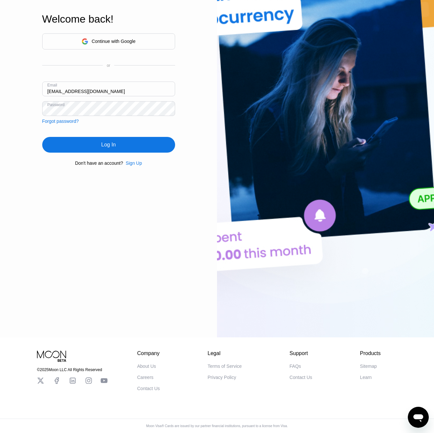
click at [101, 144] on div "Log In" at bounding box center [108, 145] width 133 height 16
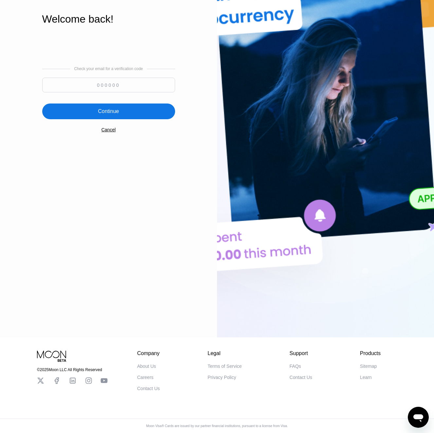
click at [84, 84] on input at bounding box center [108, 85] width 133 height 15
paste input "967351"
type input "967351"
click at [103, 109] on div "Continue" at bounding box center [108, 111] width 21 height 7
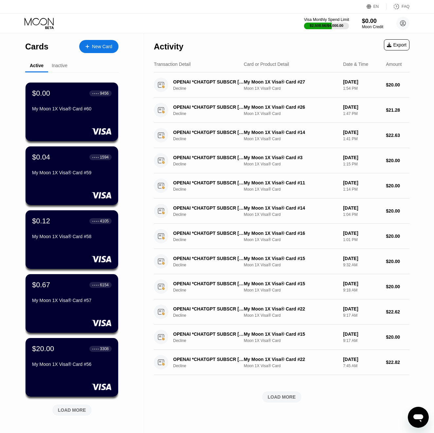
click at [331, 20] on div "Visa Monthly Spend Limit" at bounding box center [326, 19] width 45 height 5
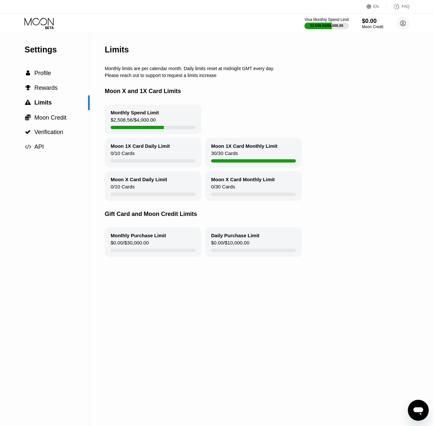
click at [45, 22] on icon at bounding box center [40, 23] width 30 height 11
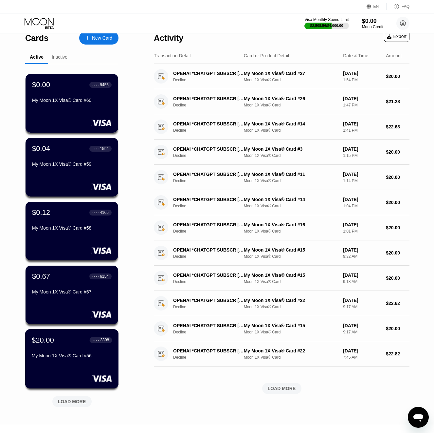
scroll to position [11, 0]
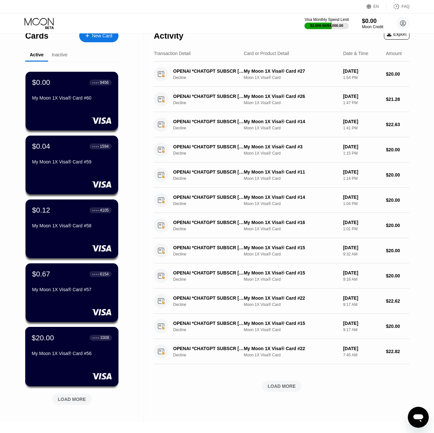
click at [86, 371] on div "$20.00 ● ● ● ● 3308 My Moon 1X Visa® Card #56" at bounding box center [72, 356] width 94 height 59
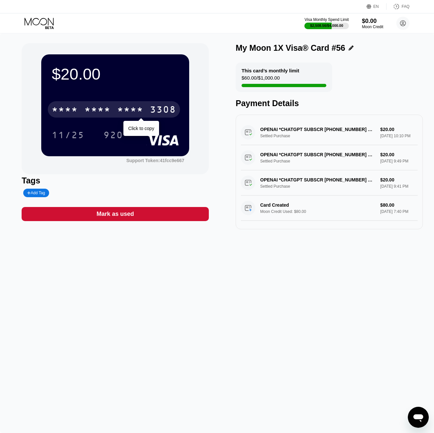
click at [149, 108] on div "* * * * * * * * * * * * 3308" at bounding box center [114, 109] width 132 height 16
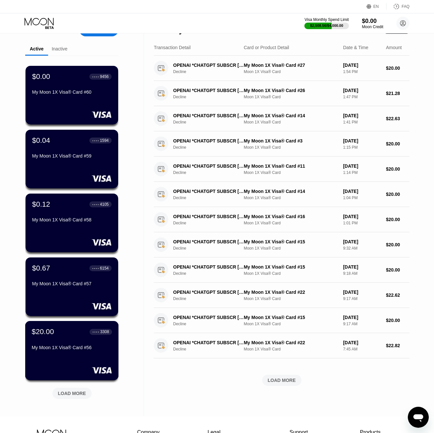
scroll to position [32, 0]
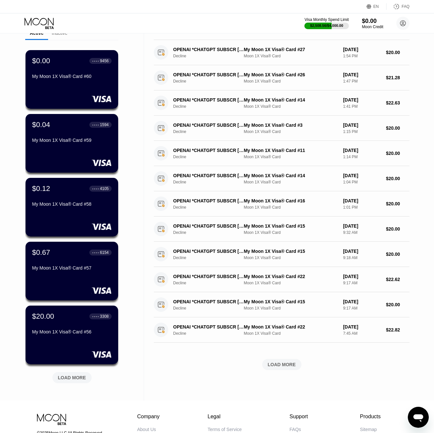
click at [64, 379] on div "LOAD MORE" at bounding box center [72, 378] width 28 height 6
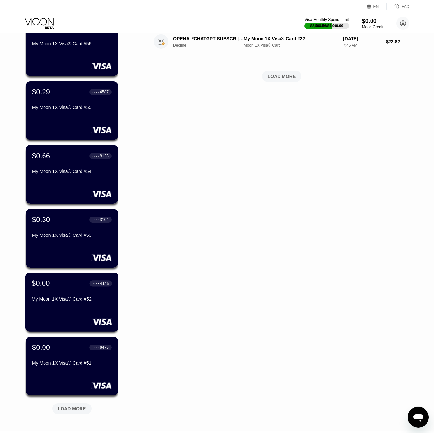
scroll to position [357, 0]
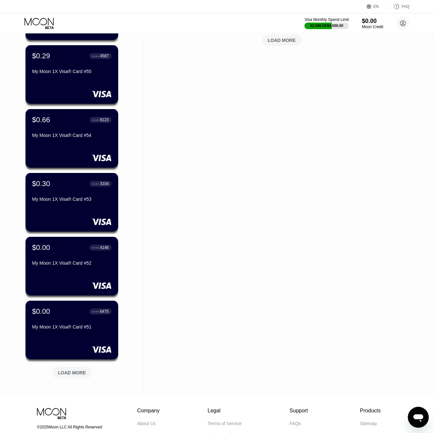
click at [78, 372] on div "LOAD MORE" at bounding box center [72, 373] width 28 height 6
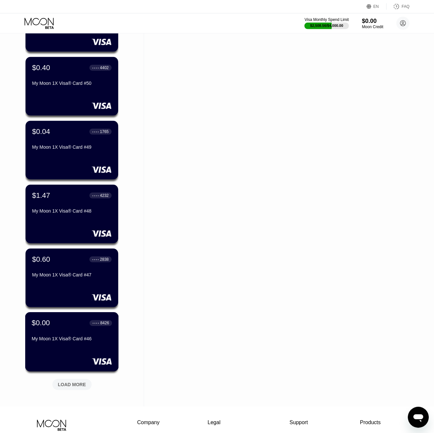
scroll to position [681, 0]
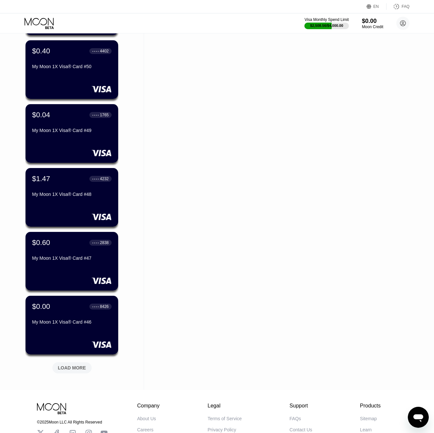
click at [80, 365] on div "LOAD MORE" at bounding box center [72, 368] width 28 height 6
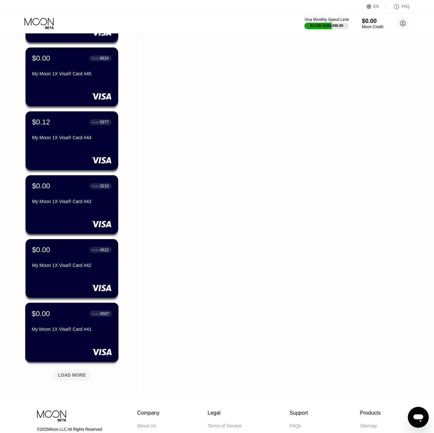
scroll to position [999, 0]
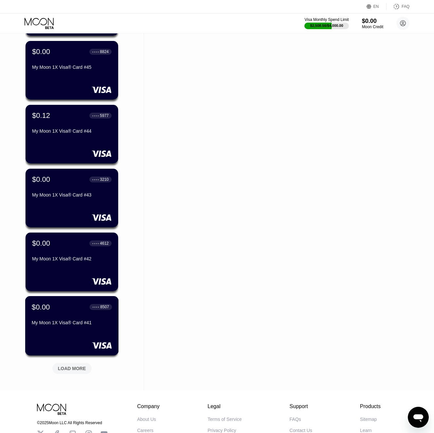
click at [77, 367] on div "LOAD MORE" at bounding box center [72, 368] width 28 height 6
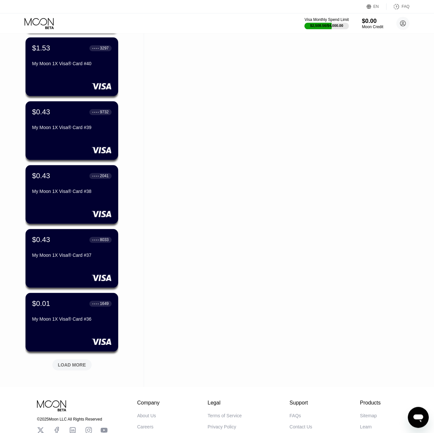
scroll to position [1329, 0]
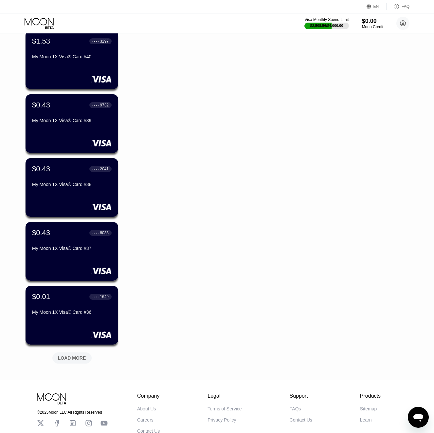
click at [77, 358] on div "LOAD MORE" at bounding box center [72, 358] width 28 height 6
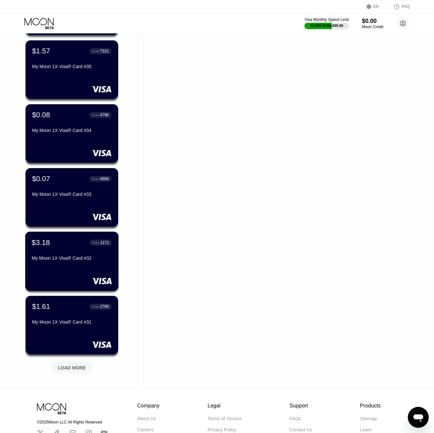
scroll to position [1642, 0]
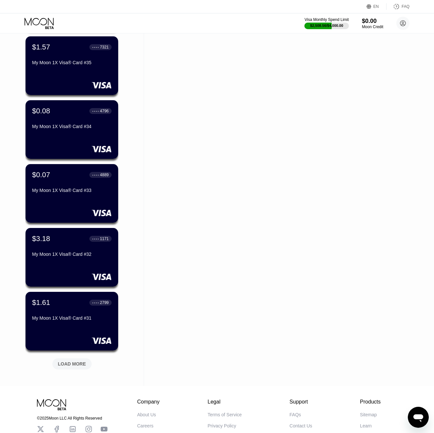
click at [77, 358] on div "LOAD MORE" at bounding box center [71, 363] width 49 height 14
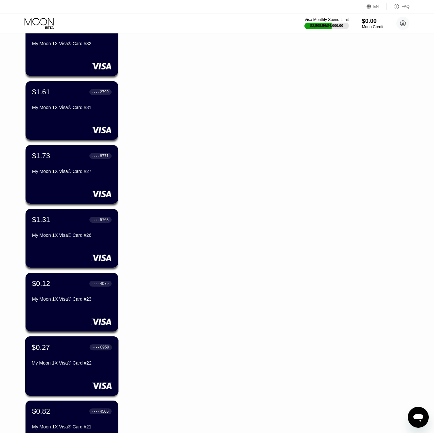
scroll to position [1917, 0]
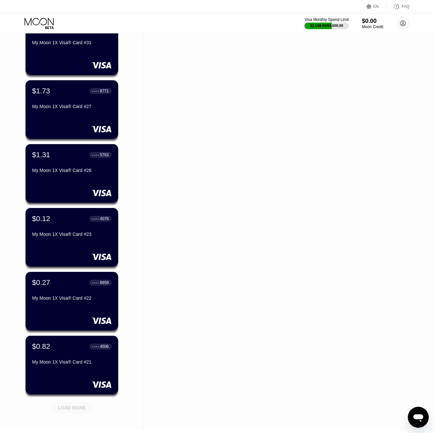
click at [74, 409] on div "LOAD MORE" at bounding box center [72, 408] width 28 height 6
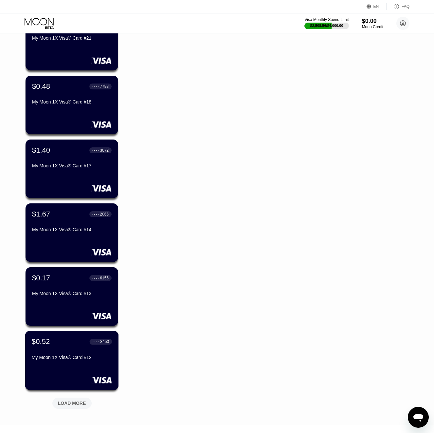
scroll to position [2242, 0]
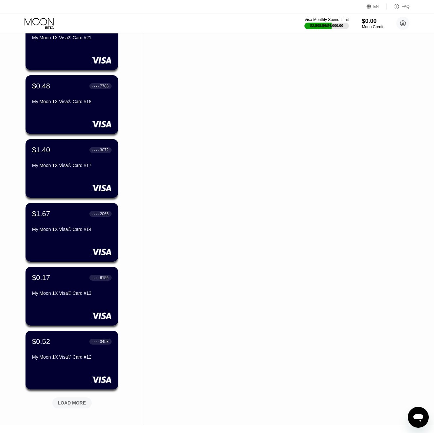
click at [74, 402] on div "LOAD MORE" at bounding box center [72, 403] width 28 height 6
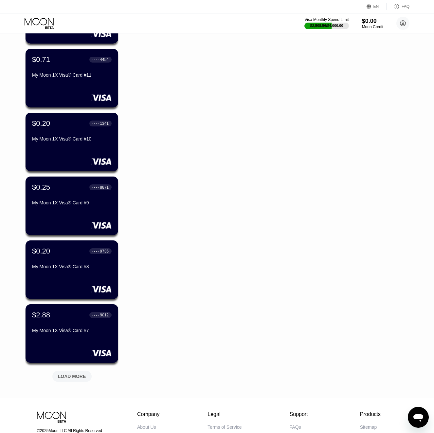
scroll to position [2593, 0]
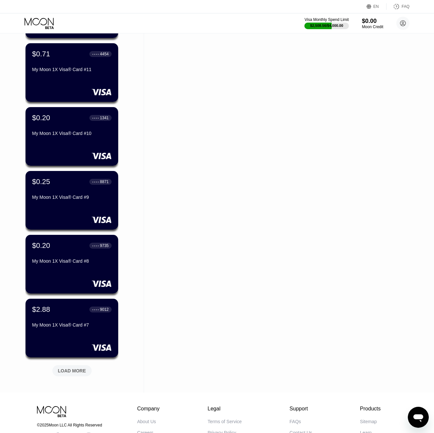
click at [75, 375] on div "LOAD MORE" at bounding box center [71, 370] width 39 height 11
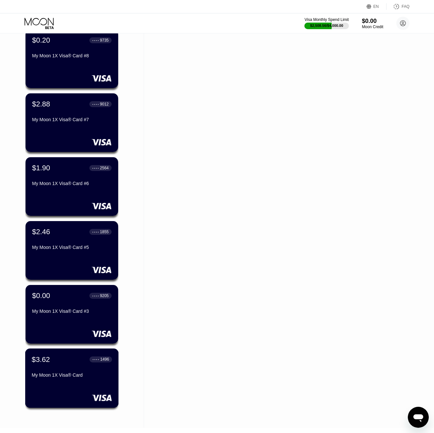
scroll to position [2863, 0]
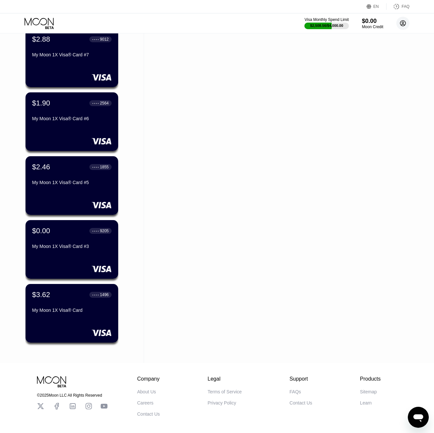
click at [400, 29] on circle at bounding box center [402, 23] width 13 height 13
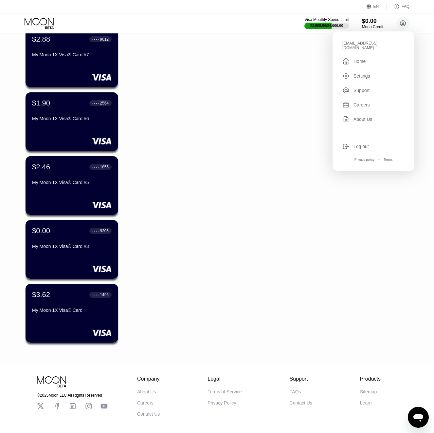
click at [348, 145] on icon at bounding box center [347, 146] width 4 height 2
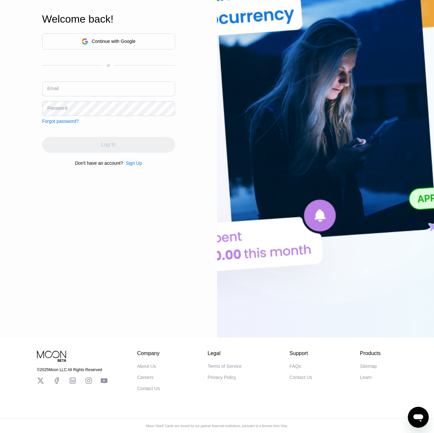
click at [54, 88] on div "Email" at bounding box center [52, 88] width 11 height 5
click at [62, 85] on input "text" at bounding box center [108, 89] width 133 height 15
paste input "[PERSON_NAME][EMAIL_ADDRESS][DOMAIN_NAME]"
type input "[PERSON_NAME][EMAIL_ADDRESS][DOMAIN_NAME]"
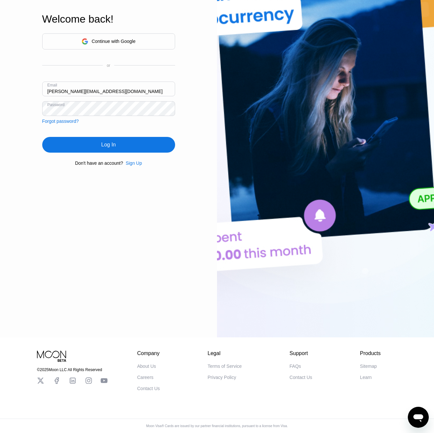
drag, startPoint x: 77, startPoint y: 135, endPoint x: 76, endPoint y: 140, distance: 5.6
click at [77, 135] on div "Continue with Google or Email [PERSON_NAME][EMAIL_ADDRESS][DOMAIN_NAME] Passwor…" at bounding box center [108, 99] width 133 height 133
drag, startPoint x: 76, startPoint y: 141, endPoint x: 94, endPoint y: 291, distance: 151.3
click at [75, 141] on div "Log In" at bounding box center [108, 145] width 133 height 16
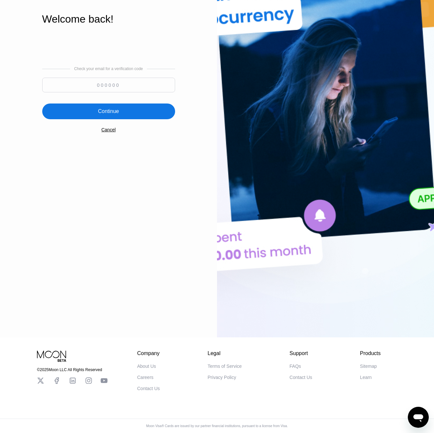
click at [97, 79] on input at bounding box center [108, 85] width 133 height 15
paste input "122378"
type input "122378"
click at [113, 112] on div "Continue" at bounding box center [108, 111] width 21 height 7
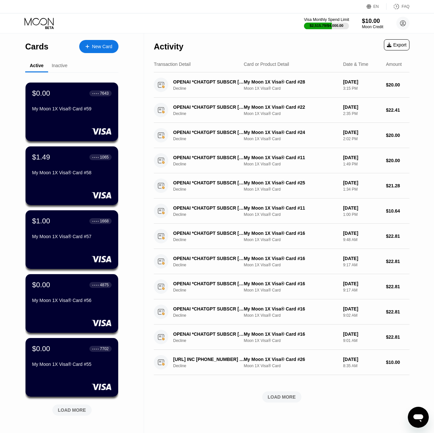
click at [319, 24] on div "$2,515.79 / $4,000.00" at bounding box center [327, 26] width 34 height 4
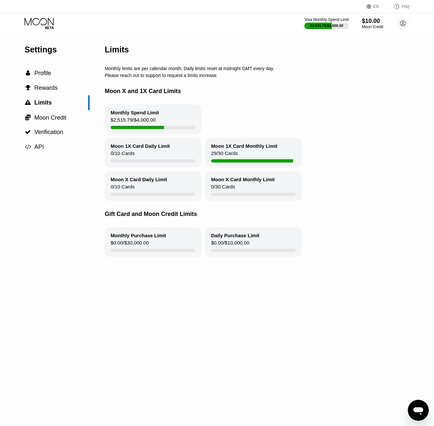
click at [38, 25] on icon at bounding box center [40, 23] width 30 height 11
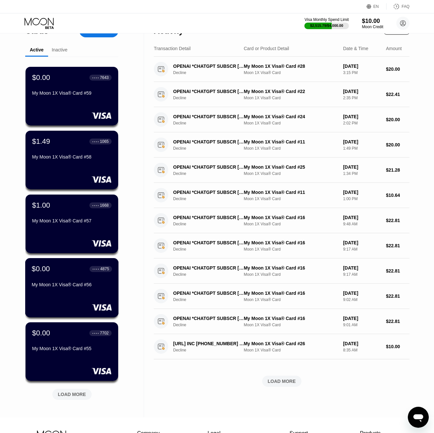
scroll to position [22, 0]
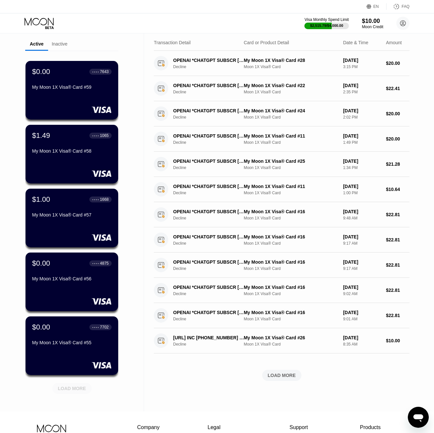
click at [79, 387] on div "LOAD MORE" at bounding box center [72, 388] width 28 height 6
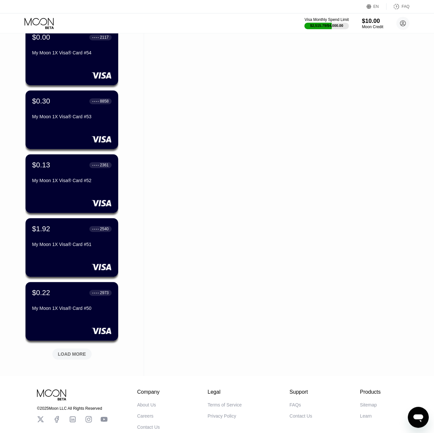
scroll to position [411, 0]
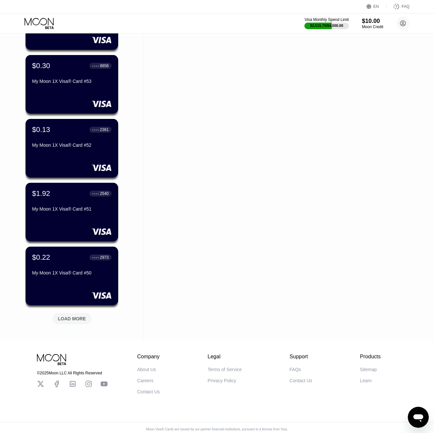
click at [84, 321] on div "LOAD MORE" at bounding box center [72, 319] width 28 height 6
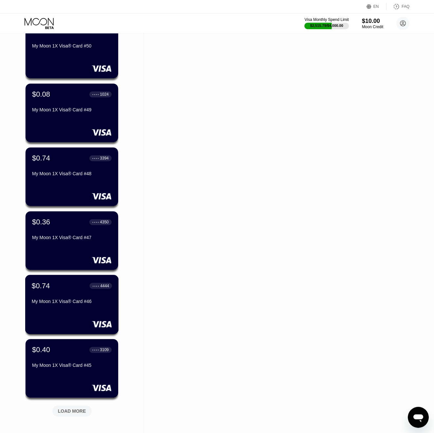
scroll to position [643, 0]
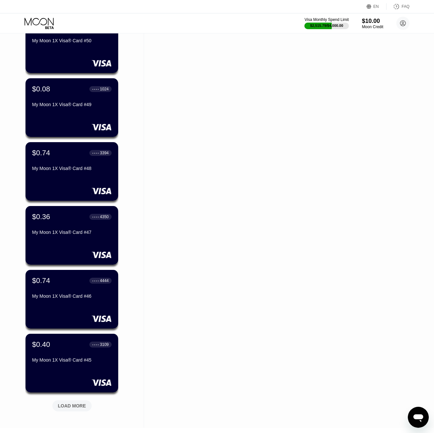
click at [77, 402] on div "LOAD MORE" at bounding box center [71, 405] width 39 height 11
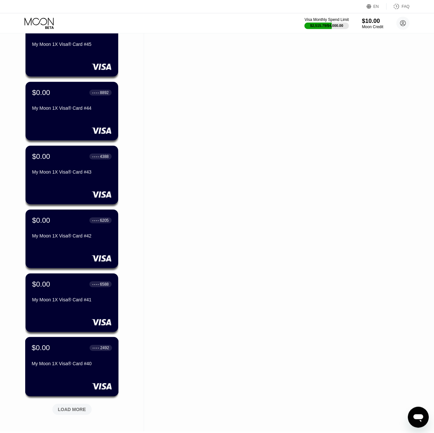
scroll to position [1021, 0]
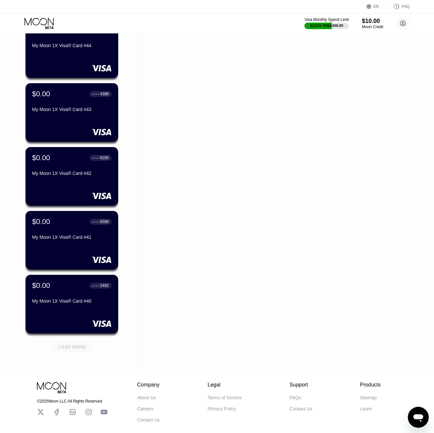
click at [79, 343] on div "LOAD MORE" at bounding box center [71, 346] width 39 height 11
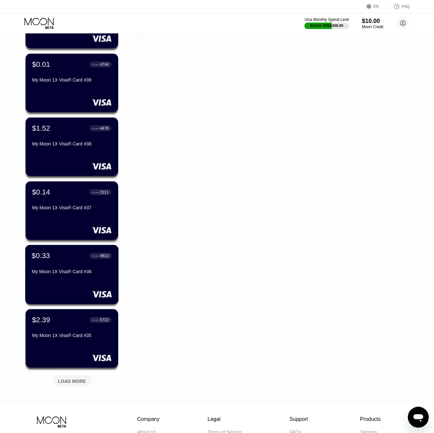
scroll to position [1345, 0]
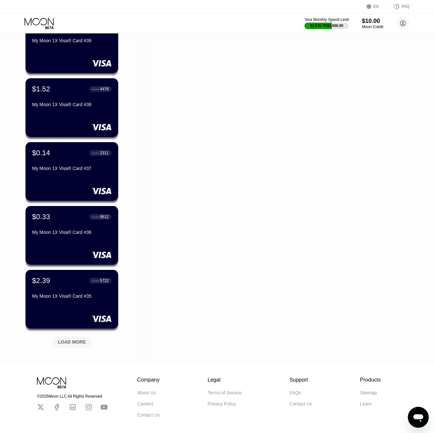
click at [79, 343] on div "LOAD MORE" at bounding box center [72, 342] width 28 height 6
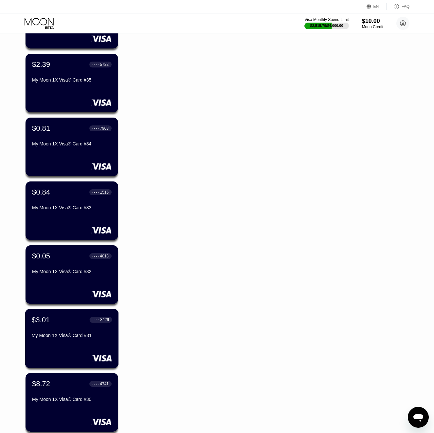
scroll to position [1621, 0]
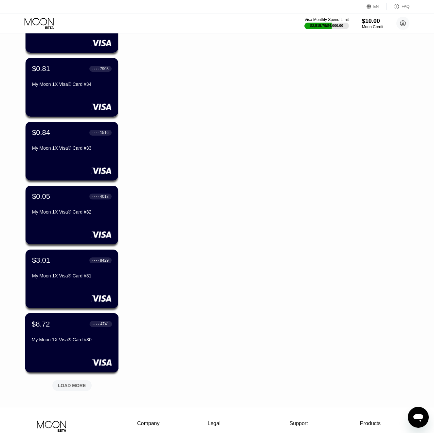
click at [72, 348] on div "$8.72 ● ● ● ● 4741 My Moon 1X Visa® Card #30" at bounding box center [72, 342] width 94 height 59
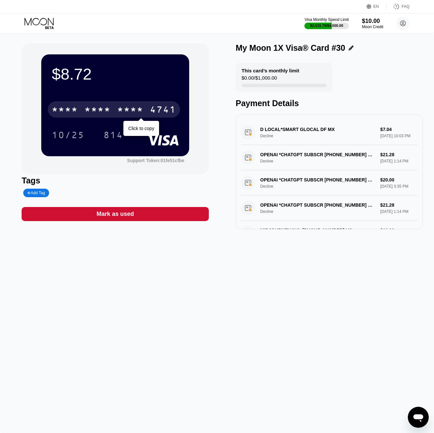
click at [101, 112] on div "* * * *" at bounding box center [97, 110] width 26 height 10
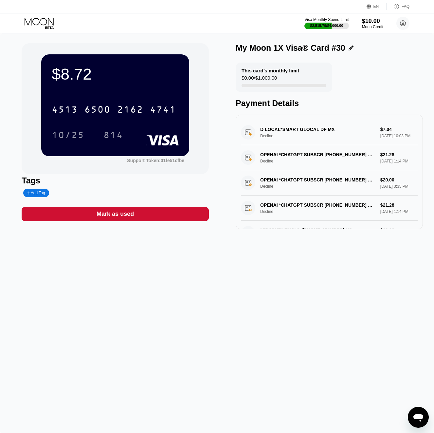
click at [42, 20] on icon at bounding box center [40, 23] width 30 height 11
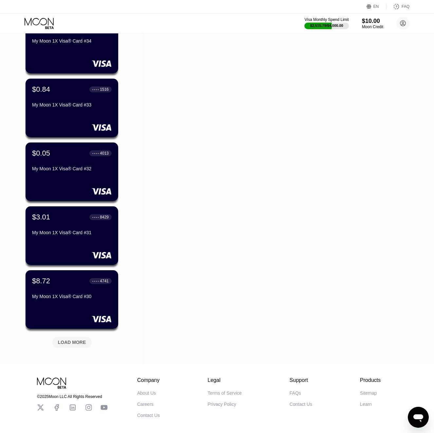
scroll to position [1693, 0]
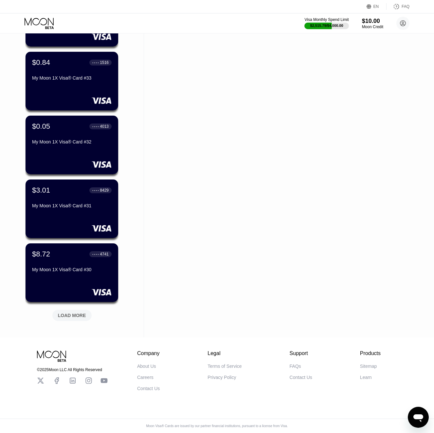
click at [81, 316] on div "LOAD MORE" at bounding box center [72, 315] width 28 height 6
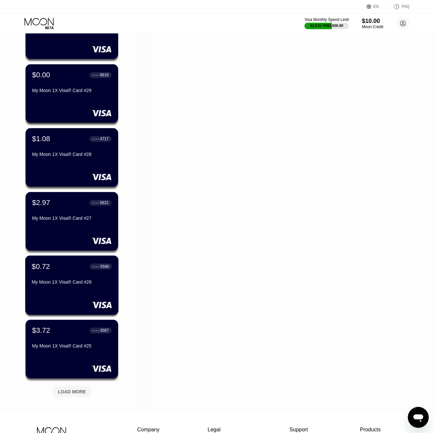
scroll to position [1974, 0]
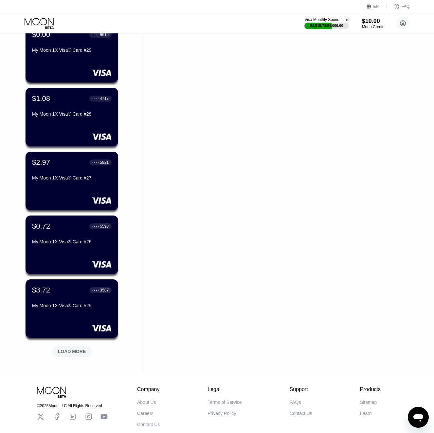
click at [72, 353] on div "LOAD MORE" at bounding box center [72, 351] width 28 height 6
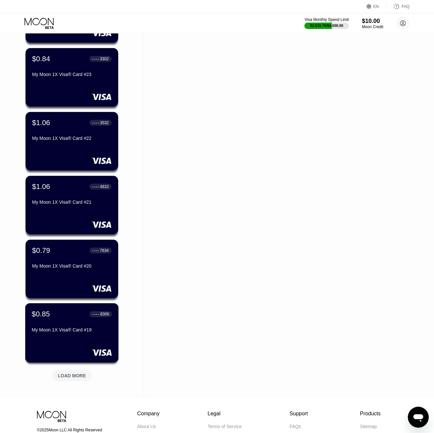
scroll to position [2271, 0]
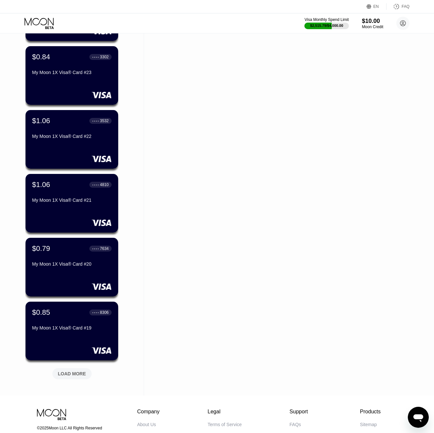
click at [74, 374] on div "LOAD MORE" at bounding box center [72, 374] width 28 height 6
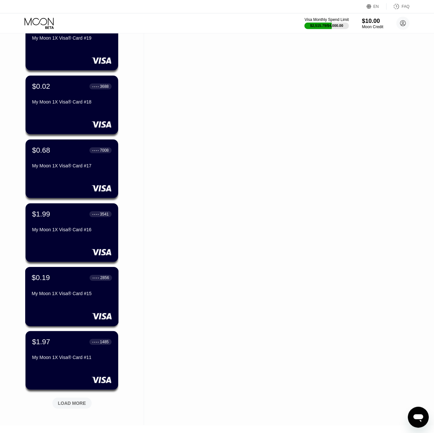
scroll to position [2600, 0]
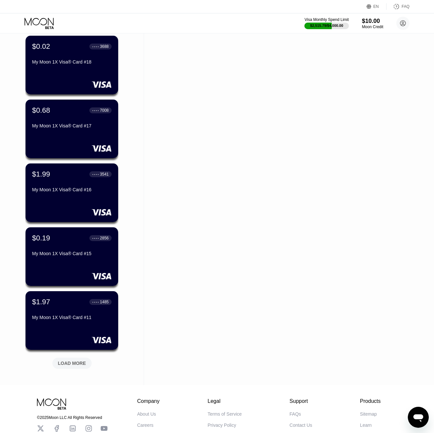
click at [62, 361] on div "LOAD MORE" at bounding box center [72, 363] width 28 height 6
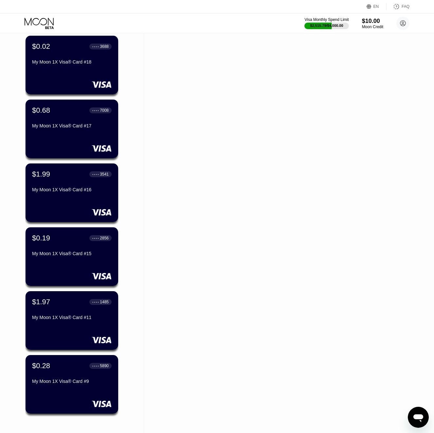
click at [409, 24] on circle at bounding box center [402, 23] width 13 height 13
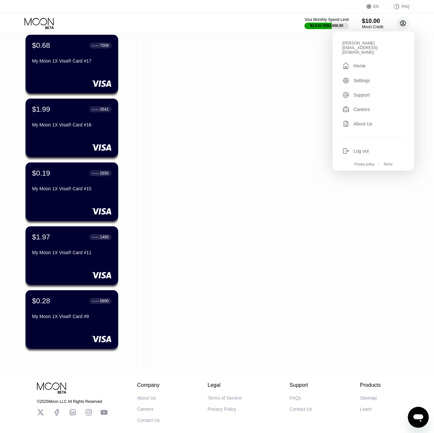
click at [408, 24] on circle at bounding box center [402, 23] width 13 height 13
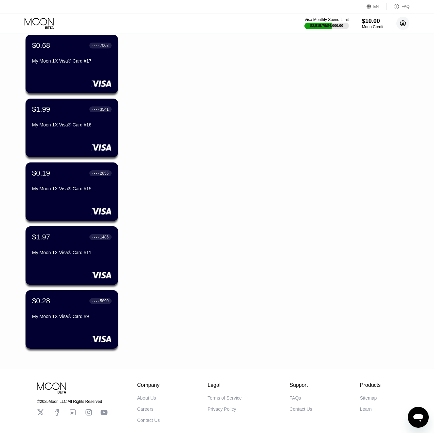
click at [403, 24] on icon at bounding box center [403, 24] width 4 height 4
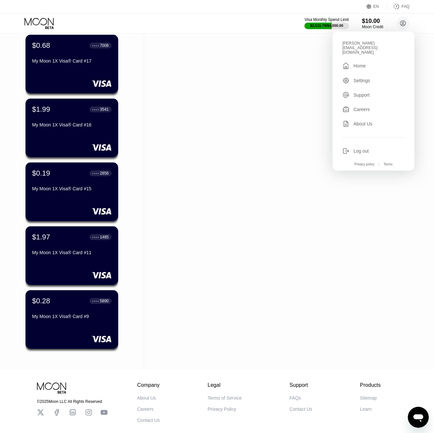
click at [358, 147] on div "Log out" at bounding box center [373, 150] width 62 height 7
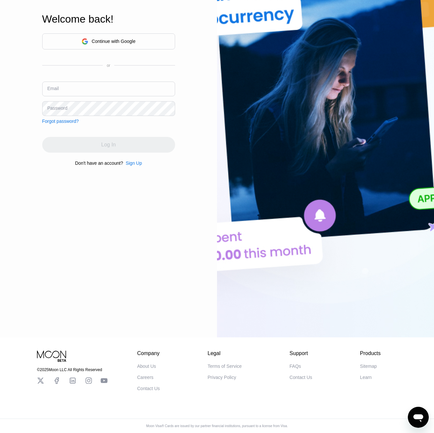
click at [89, 89] on input "text" at bounding box center [108, 89] width 133 height 15
paste input "[EMAIL_ADDRESS][DOMAIN_NAME]"
type input "[EMAIL_ADDRESS][DOMAIN_NAME]"
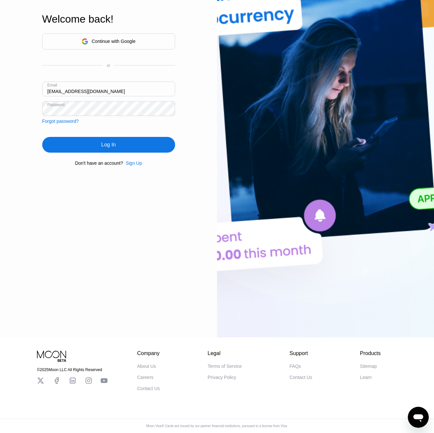
click at [94, 145] on div "Log In" at bounding box center [108, 145] width 133 height 16
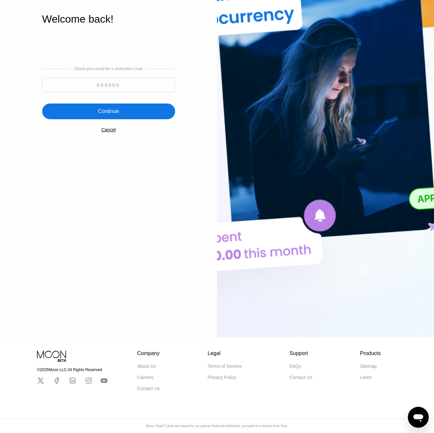
click at [99, 81] on input at bounding box center [108, 85] width 133 height 15
paste input "466886"
type input "466886"
click at [112, 108] on div "Continue" at bounding box center [108, 111] width 21 height 7
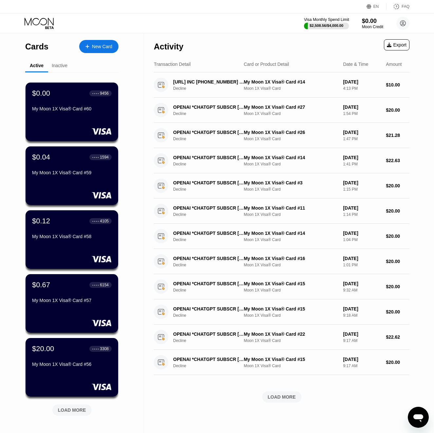
click at [333, 25] on div "$2,508.56 / $4,000.00" at bounding box center [327, 26] width 34 height 4
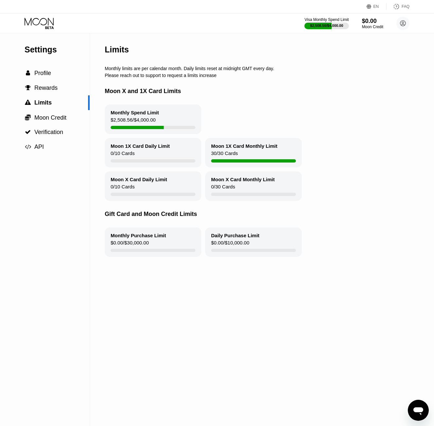
click at [404, 23] on icon at bounding box center [403, 24] width 4 height 4
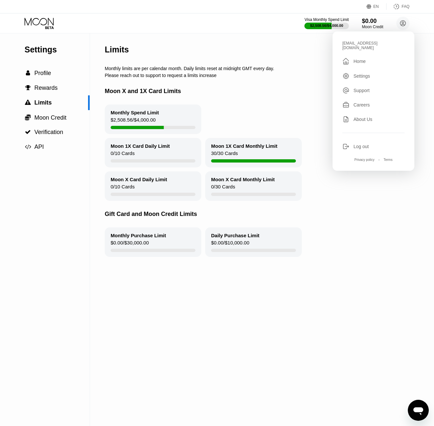
click at [361, 144] on div "Log out" at bounding box center [361, 146] width 15 height 5
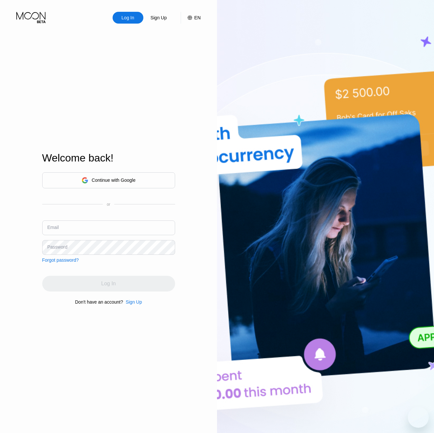
click at [99, 228] on input "text" at bounding box center [108, 227] width 133 height 15
paste input "[EMAIL_ADDRESS][DOMAIN_NAME]"
type input "kot-06.08@inbox.lv"
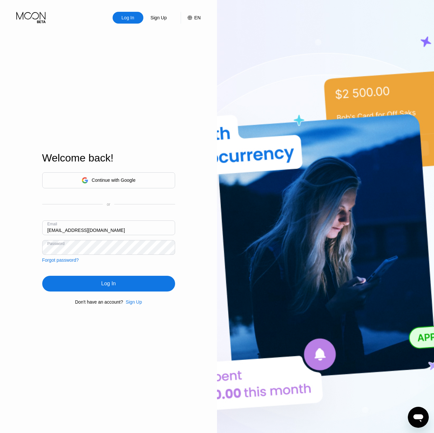
click at [117, 281] on div "Log In" at bounding box center [108, 284] width 133 height 16
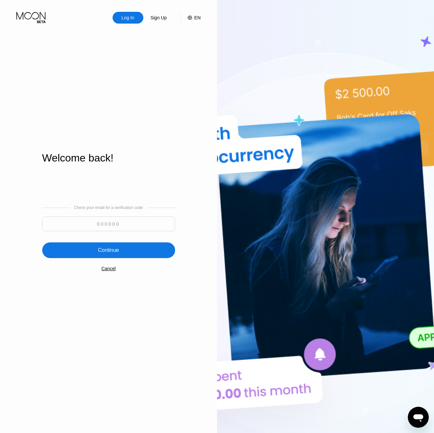
click at [104, 224] on input at bounding box center [108, 223] width 133 height 15
paste input "509045"
type input "509045"
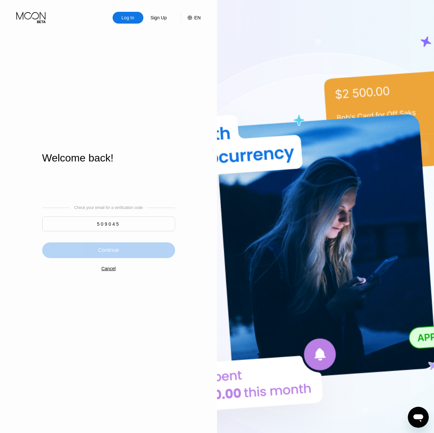
click at [116, 245] on div "Continue" at bounding box center [108, 250] width 133 height 16
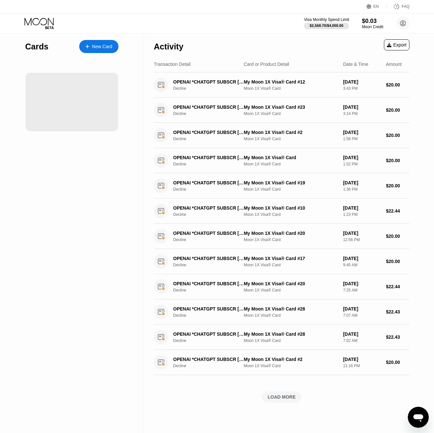
click at [331, 26] on div "$2,568.70 / $4,000.00" at bounding box center [327, 26] width 34 height 4
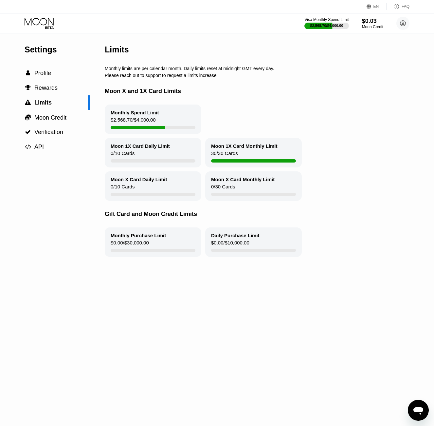
click at [50, 20] on icon at bounding box center [39, 22] width 29 height 8
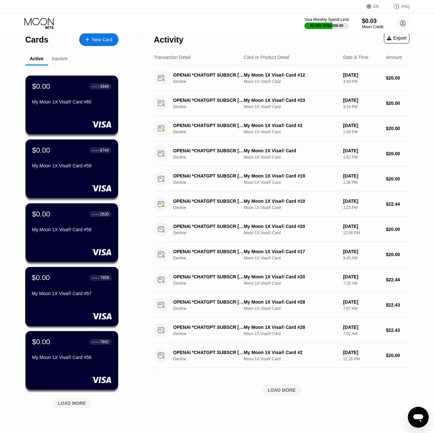
scroll to position [27, 0]
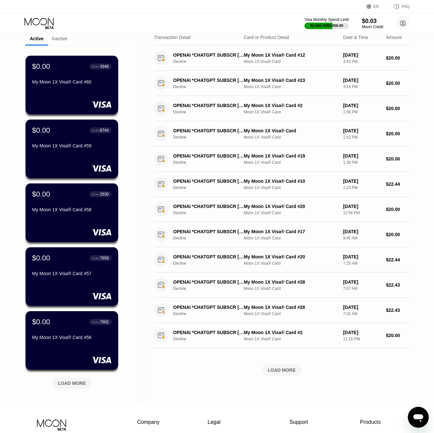
click at [78, 378] on div "LOAD MORE" at bounding box center [71, 382] width 39 height 11
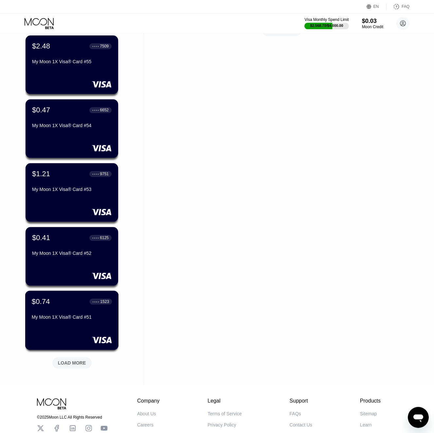
scroll to position [394, 0]
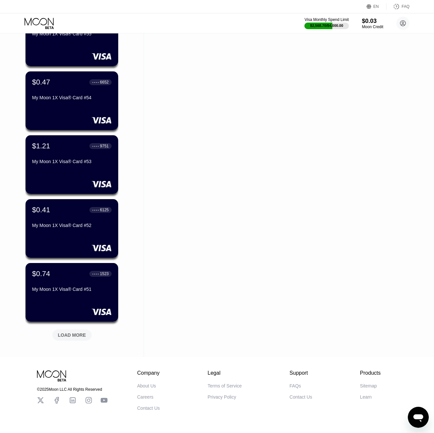
click at [82, 329] on div "LOAD MORE" at bounding box center [71, 334] width 49 height 14
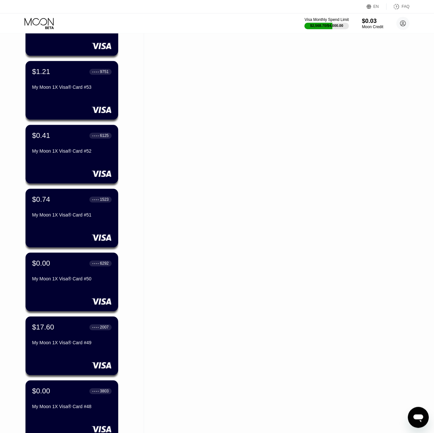
scroll to position [481, 0]
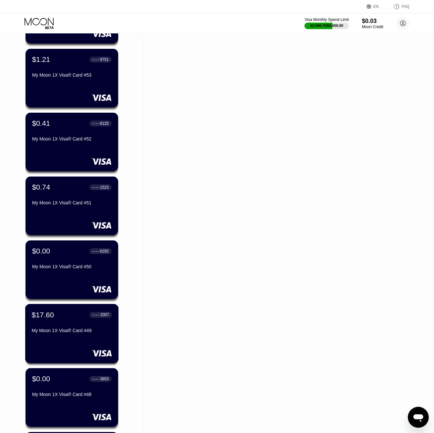
click at [83, 347] on div "$17.60 ● ● ● ● 2007 My Moon 1X Visa® Card #49" at bounding box center [72, 333] width 94 height 59
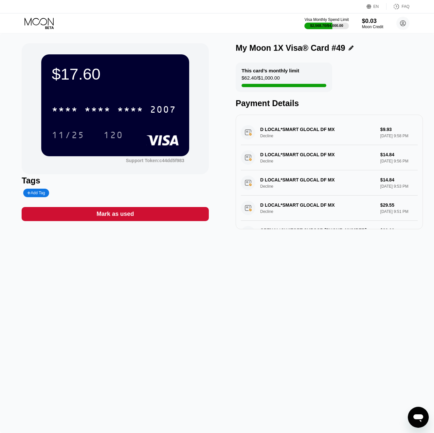
click at [113, 109] on div "* * * * * * * * * * * * 2007" at bounding box center [114, 109] width 132 height 16
click at [29, 22] on icon at bounding box center [40, 23] width 30 height 11
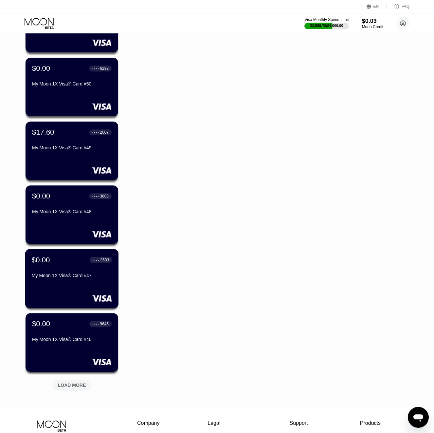
scroll to position [697, 0]
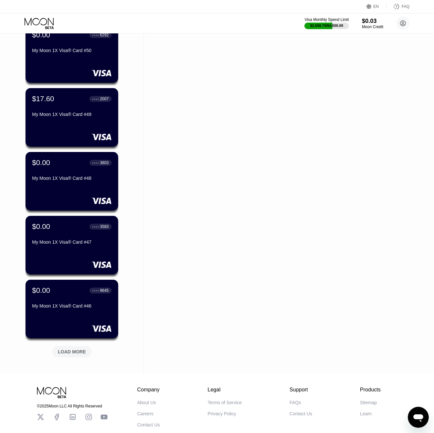
click at [74, 353] on div "LOAD MORE" at bounding box center [72, 352] width 28 height 6
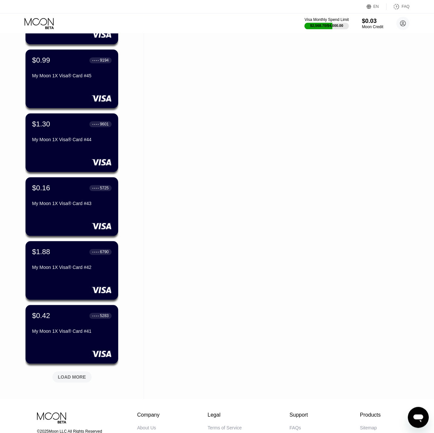
scroll to position [999, 0]
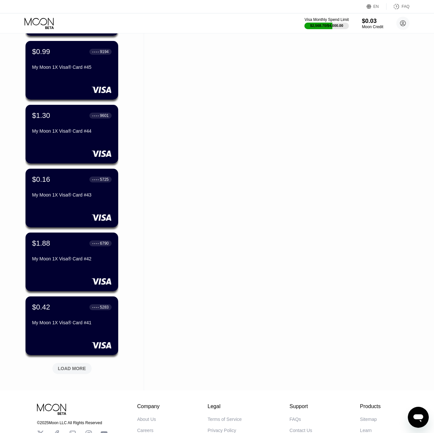
click at [80, 367] on div "LOAD MORE" at bounding box center [72, 368] width 28 height 6
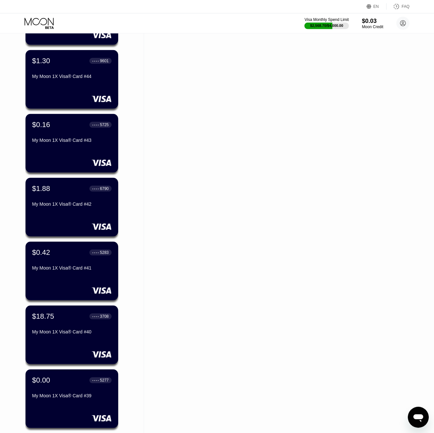
scroll to position [1059, 0]
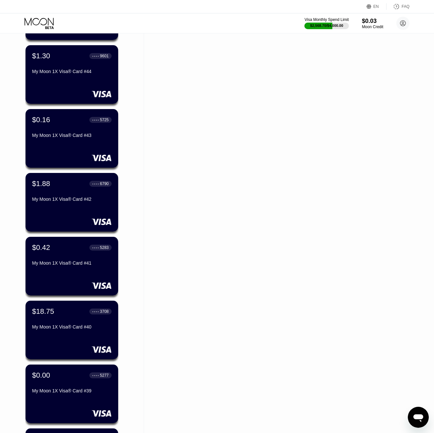
click at [85, 346] on div at bounding box center [72, 349] width 80 height 7
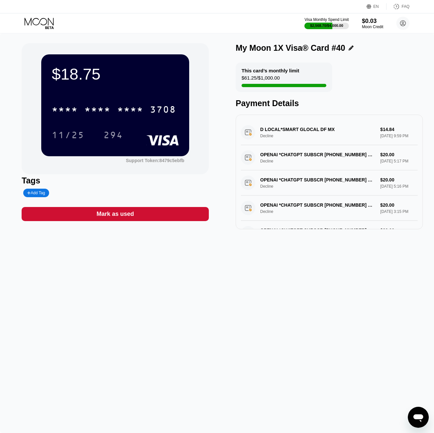
click at [145, 108] on div "* * * * * * * * * * * * 3708" at bounding box center [114, 109] width 132 height 16
click at [40, 30] on div "Visa Monthly Spend Limit $2,568.70 / $4,000.00 $0.03 Moon Credit kot-06.08@inbo…" at bounding box center [217, 23] width 434 height 20
click at [41, 24] on icon at bounding box center [40, 23] width 30 height 11
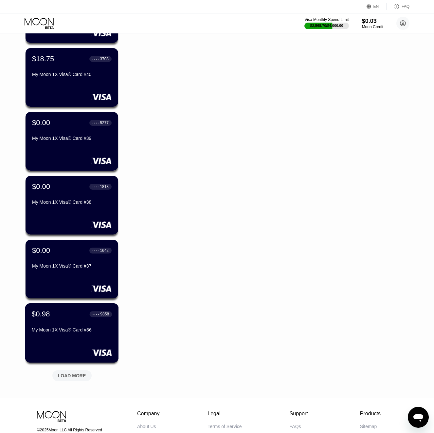
scroll to position [1309, 0]
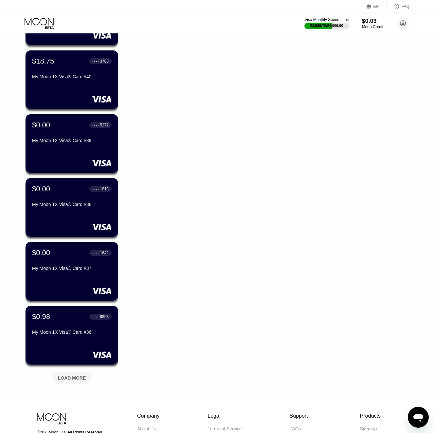
click at [87, 375] on div "LOAD MORE" at bounding box center [71, 377] width 39 height 11
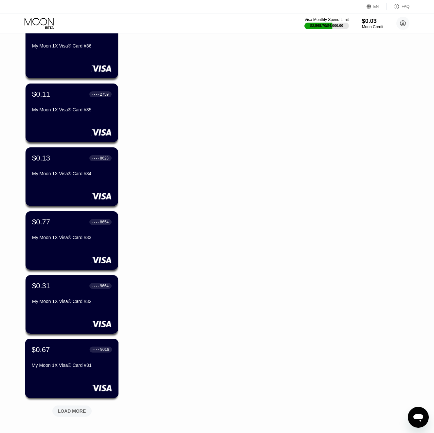
scroll to position [1655, 0]
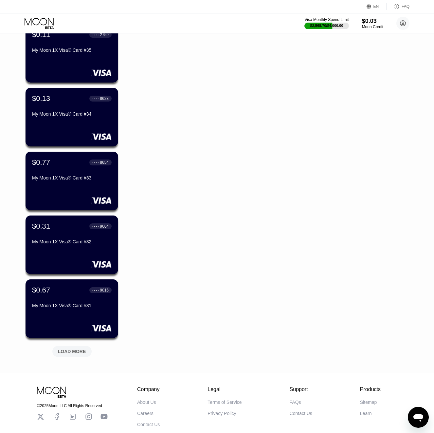
click at [80, 353] on div "LOAD MORE" at bounding box center [72, 351] width 28 height 6
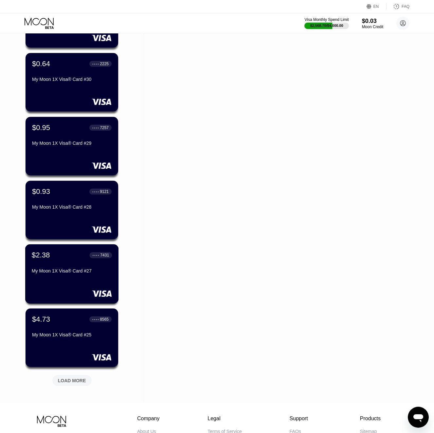
scroll to position [1979, 0]
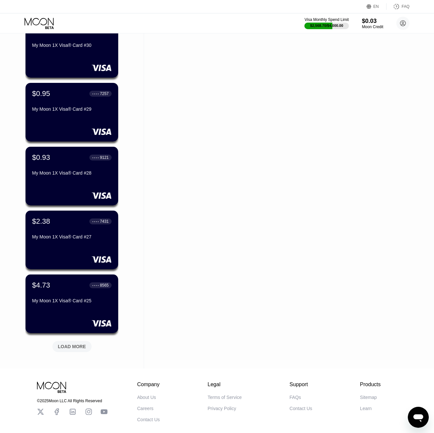
click at [82, 350] on div "LOAD MORE" at bounding box center [71, 346] width 39 height 11
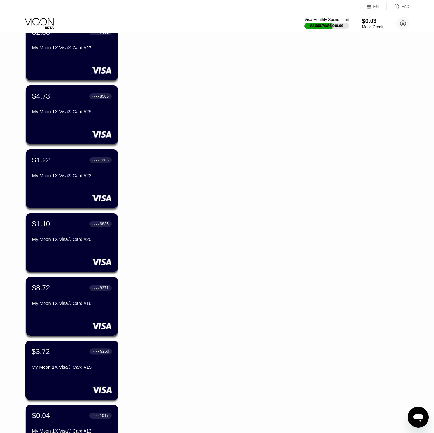
scroll to position [2232, 0]
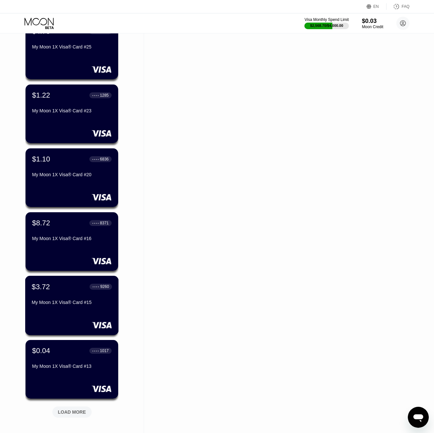
click at [64, 260] on div at bounding box center [72, 261] width 80 height 7
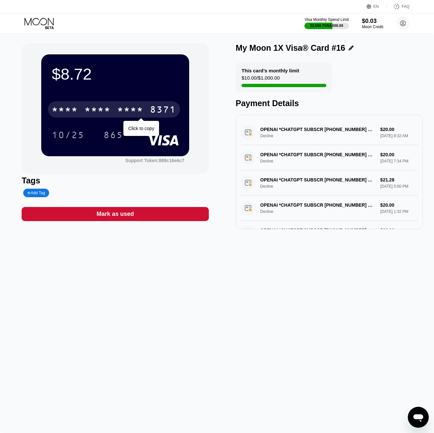
click at [108, 111] on div "* * * *" at bounding box center [97, 110] width 26 height 10
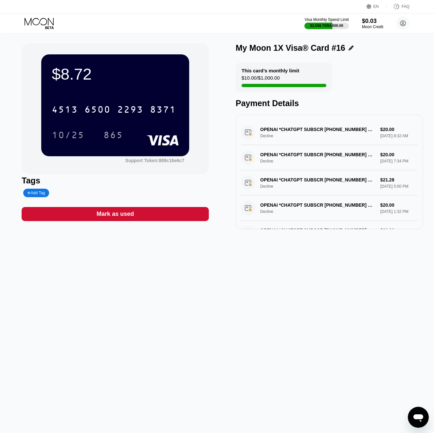
click at [38, 21] on icon at bounding box center [40, 23] width 30 height 11
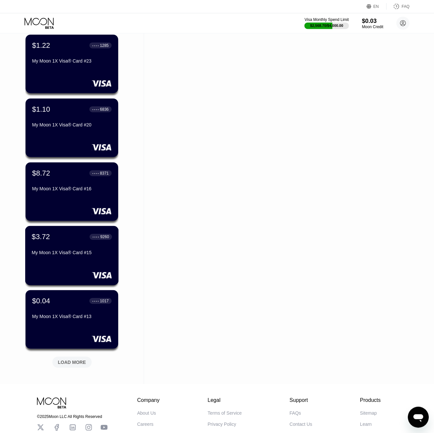
scroll to position [2331, 0]
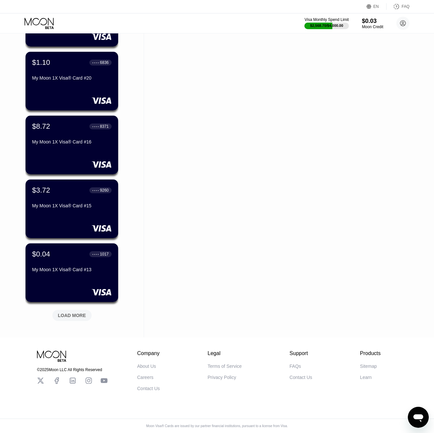
click at [64, 318] on div "LOAD MORE" at bounding box center [71, 315] width 39 height 11
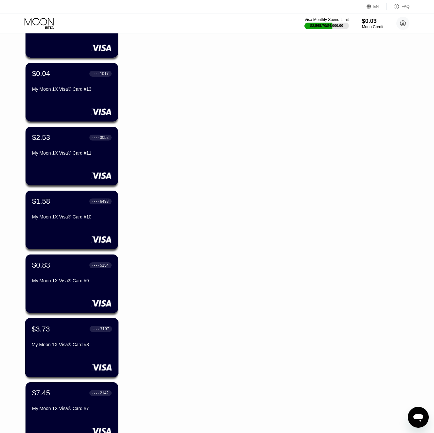
scroll to position [2596, 0]
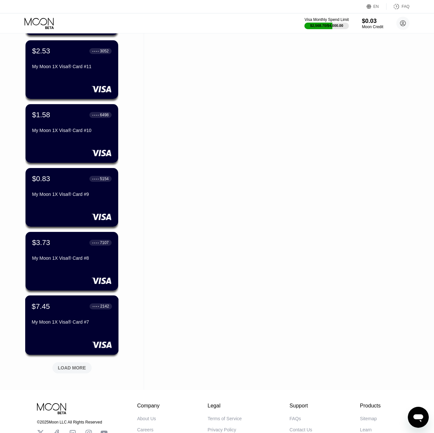
click at [75, 336] on div "$7.45 ● ● ● ● 2142 My Moon 1X Visa® Card #7" at bounding box center [72, 324] width 94 height 59
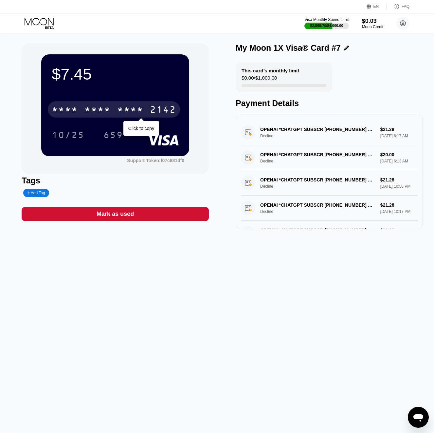
click at [134, 104] on div "* * * * * * * * * * * * 2142" at bounding box center [114, 109] width 132 height 16
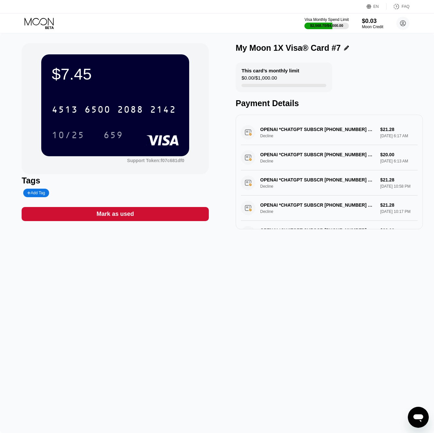
click at [36, 20] on icon at bounding box center [40, 23] width 30 height 11
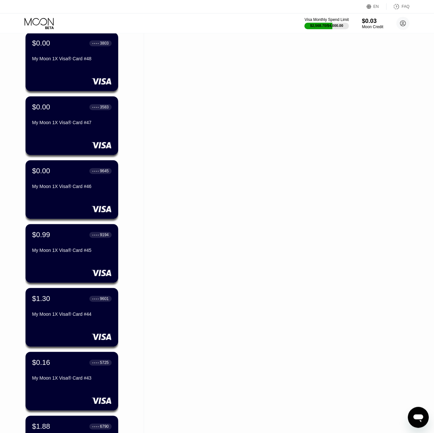
scroll to position [2650, 0]
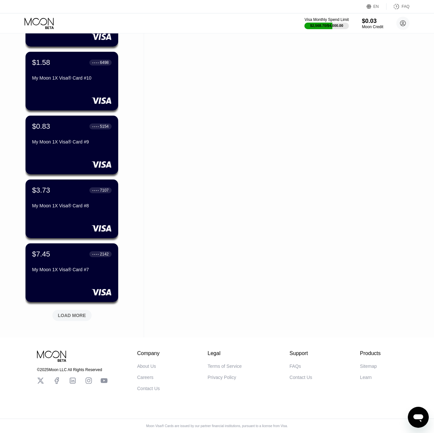
click at [80, 310] on div "LOAD MORE" at bounding box center [71, 315] width 39 height 11
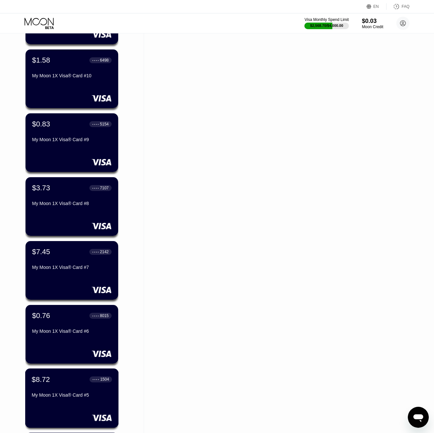
scroll to position [2731, 0]
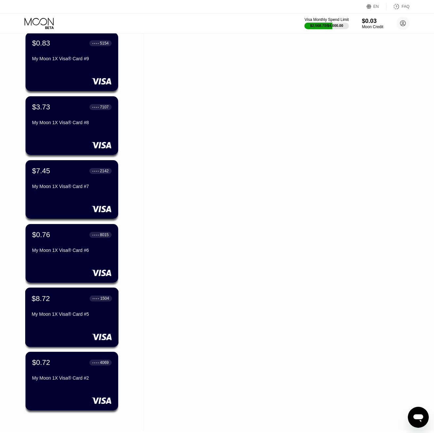
click at [87, 327] on div "$8.72 ● ● ● ● 1504 My Moon 1X Visa® Card #5" at bounding box center [72, 316] width 94 height 59
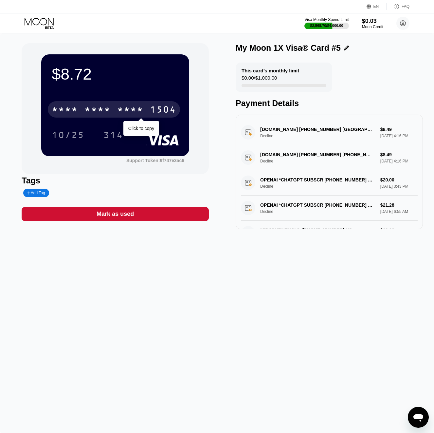
click at [120, 110] on div "* * * *" at bounding box center [130, 110] width 26 height 10
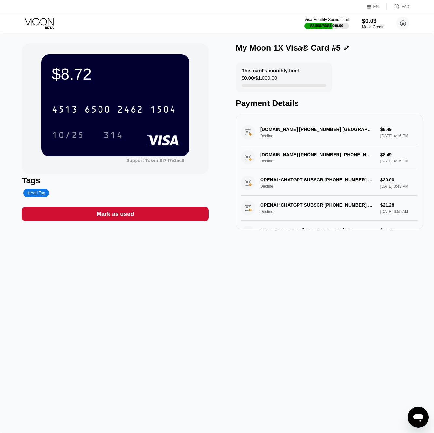
click at [41, 27] on icon at bounding box center [40, 23] width 30 height 11
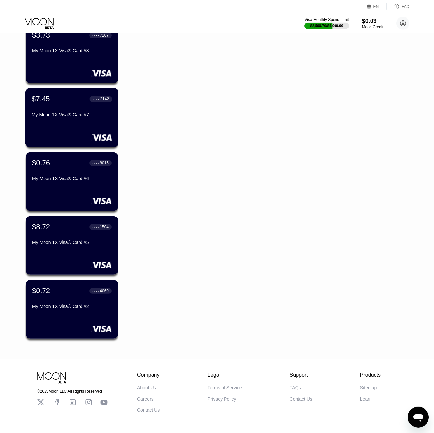
scroll to position [2827, 0]
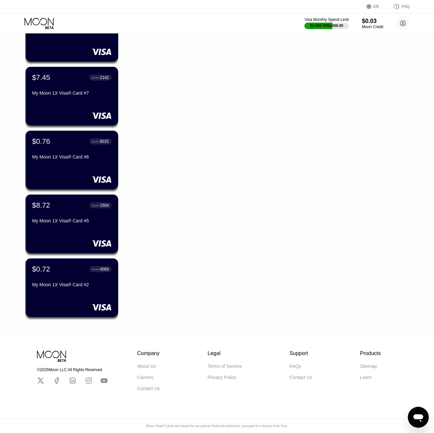
click at [36, 22] on icon at bounding box center [40, 23] width 30 height 11
click at [403, 24] on circle at bounding box center [402, 23] width 13 height 13
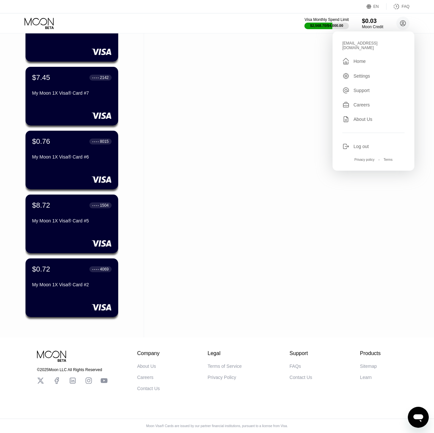
click at [367, 144] on div "Log out" at bounding box center [361, 146] width 15 height 5
click at [353, 143] on div "Log out" at bounding box center [373, 146] width 62 height 7
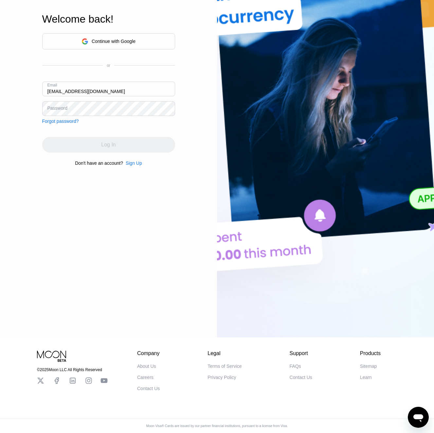
type input "[EMAIL_ADDRESS][DOMAIN_NAME]"
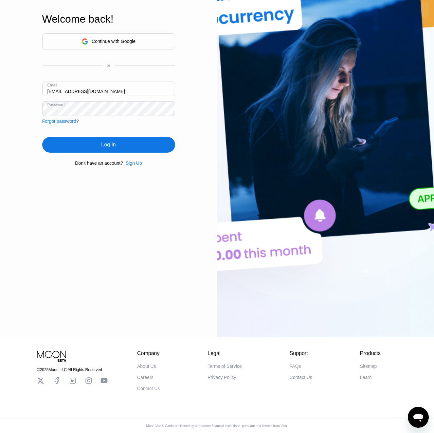
drag, startPoint x: 89, startPoint y: 136, endPoint x: 77, endPoint y: 157, distance: 24.1
click at [89, 137] on div "Log In" at bounding box center [108, 145] width 133 height 16
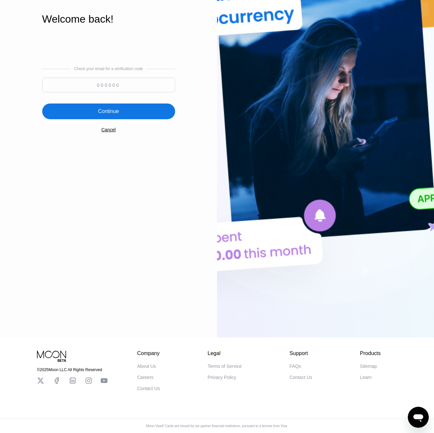
click at [92, 80] on input at bounding box center [108, 85] width 133 height 15
paste input "926190"
type input "926190"
click at [109, 110] on div "Continue" at bounding box center [108, 111] width 21 height 7
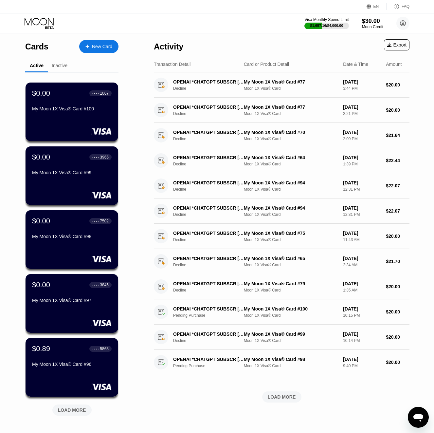
click at [331, 24] on div "$1,657.16 / $4,000.00" at bounding box center [326, 26] width 33 height 4
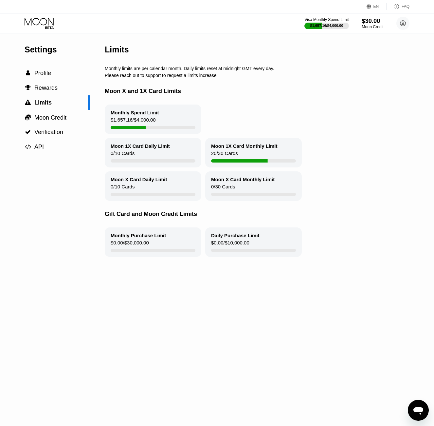
click at [377, 20] on div "$30.00" at bounding box center [373, 20] width 22 height 7
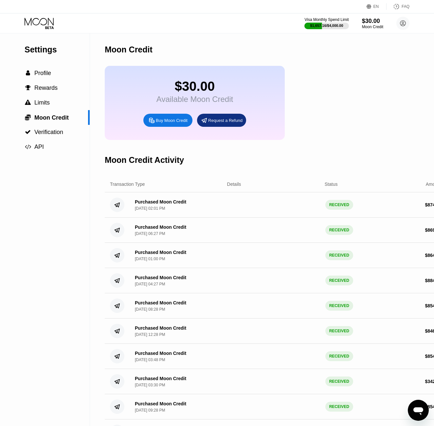
click at [175, 119] on div "Buy Moon Credit" at bounding box center [167, 120] width 49 height 13
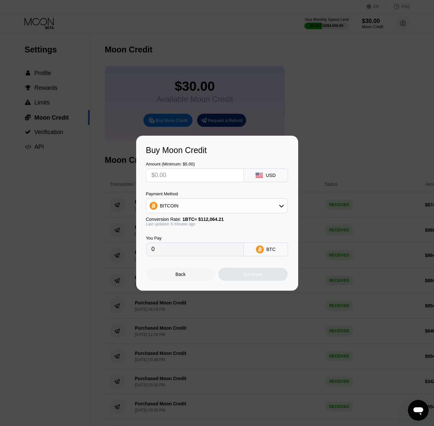
click at [174, 175] on input "text" at bounding box center [195, 175] width 87 height 13
click at [184, 174] on input "text" at bounding box center [195, 175] width 87 height 13
type input "$8"
type input "0.00007140"
type input "$83"
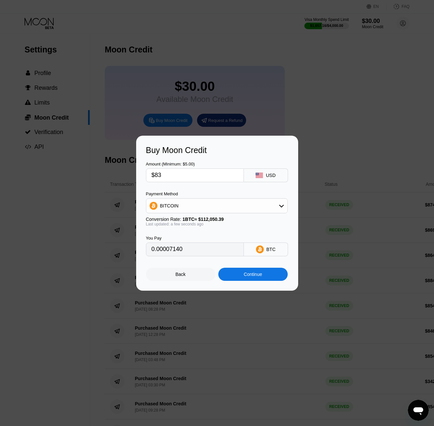
type input "0.00074074"
type input "$839"
type input "0.00748771"
type input "$839.9"
type input "0.00749574"
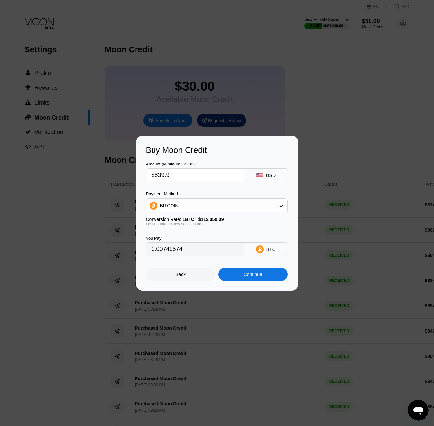
type input "$839.9"
click at [184, 207] on div "BITCOIN" at bounding box center [216, 205] width 141 height 13
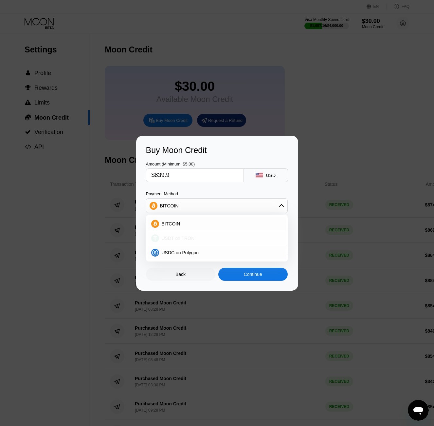
click at [181, 238] on span "USDT on TRON" at bounding box center [178, 237] width 33 height 5
type input "848.38"
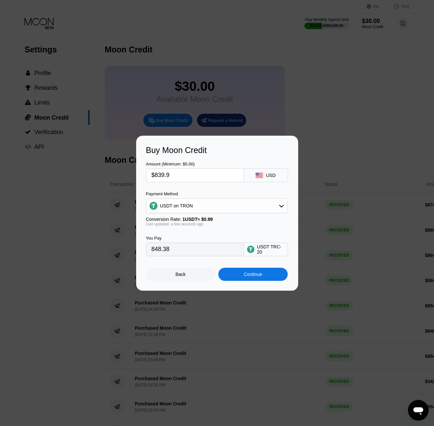
click at [244, 275] on div "Continue" at bounding box center [253, 273] width 18 height 5
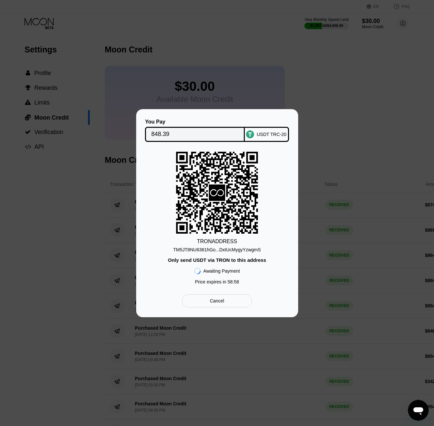
click at [248, 249] on div "TM5JT8NU6361hGo...DxtUcMygyYzwgmS" at bounding box center [217, 249] width 88 height 5
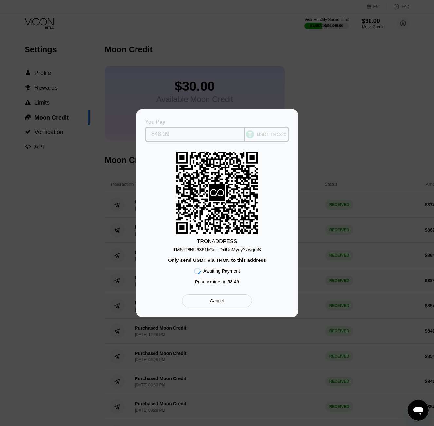
click at [158, 132] on input "848.39" at bounding box center [194, 134] width 87 height 13
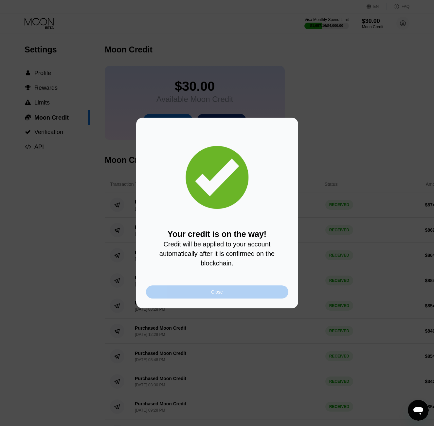
click at [240, 295] on div "Close" at bounding box center [217, 291] width 142 height 13
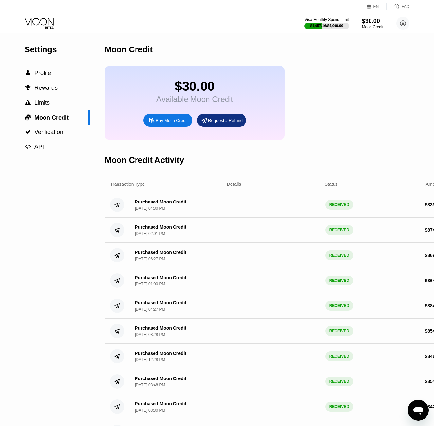
click at [49, 15] on div "Visa Monthly Spend Limit $1,657.16 / $4,000.00 $30.00 Moon Credit kotik5735@inb…" at bounding box center [217, 23] width 434 height 20
click at [42, 22] on icon at bounding box center [40, 23] width 30 height 11
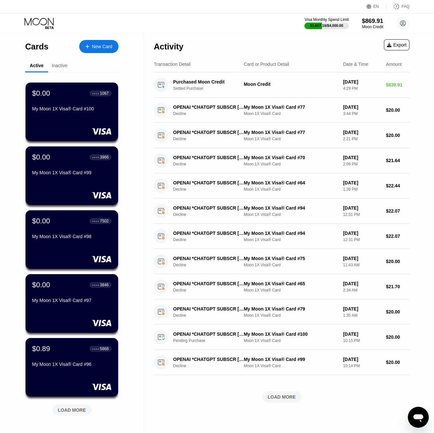
click at [102, 47] on div "New Card" at bounding box center [102, 47] width 20 height 6
